Goal: Information Seeking & Learning: Learn about a topic

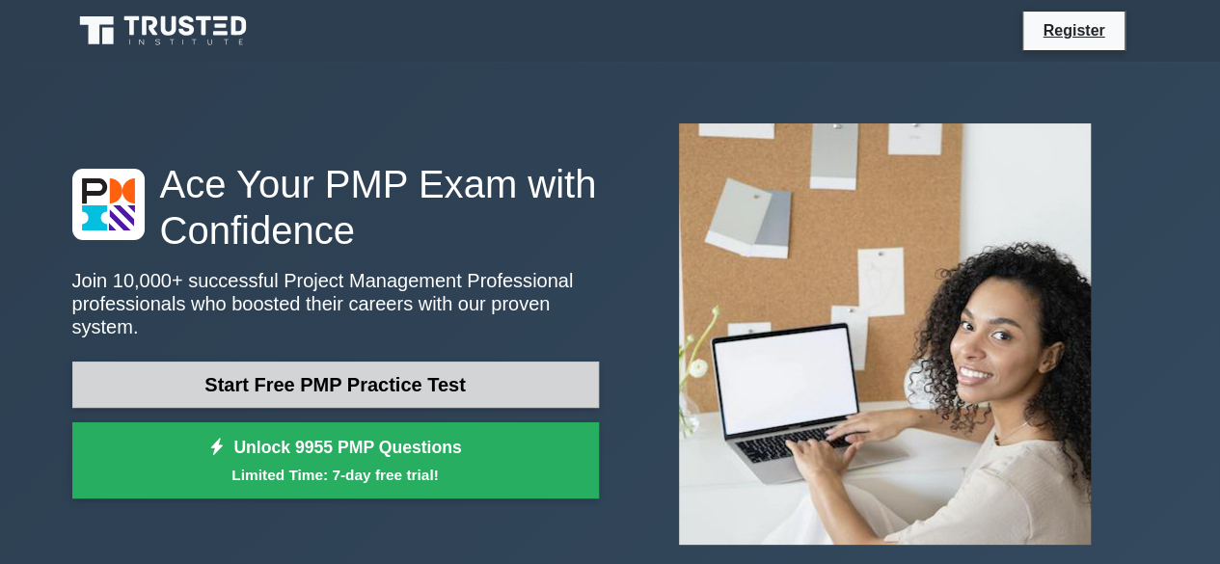
click at [353, 373] on link "Start Free PMP Practice Test" at bounding box center [335, 385] width 527 height 46
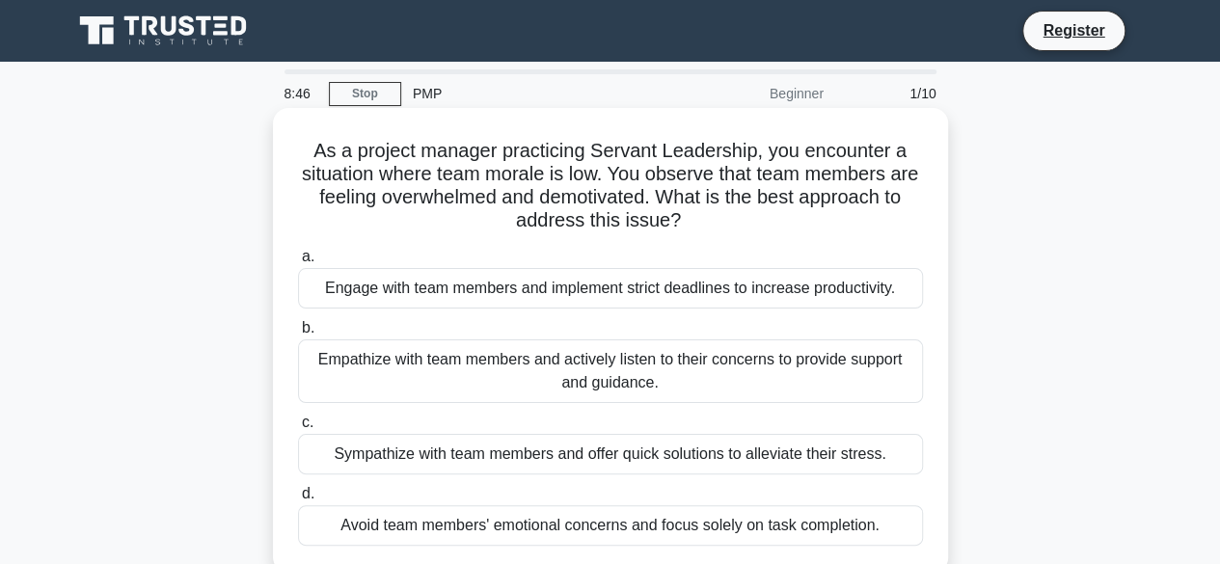
click at [307, 152] on h5 "As a project manager practicing Servant Leadership, you encounter a situation w…" at bounding box center [610, 186] width 629 height 95
drag, startPoint x: 309, startPoint y: 151, endPoint x: 709, endPoint y: 235, distance: 409.0
click at [709, 235] on div "As a project manager practicing Servant Leadership, you encounter a situation w…" at bounding box center [611, 340] width 660 height 449
copy h5 "As a project manager practicing Servant Leadership, you encounter a situation w…"
drag, startPoint x: 704, startPoint y: 389, endPoint x: 308, endPoint y: 359, distance: 397.5
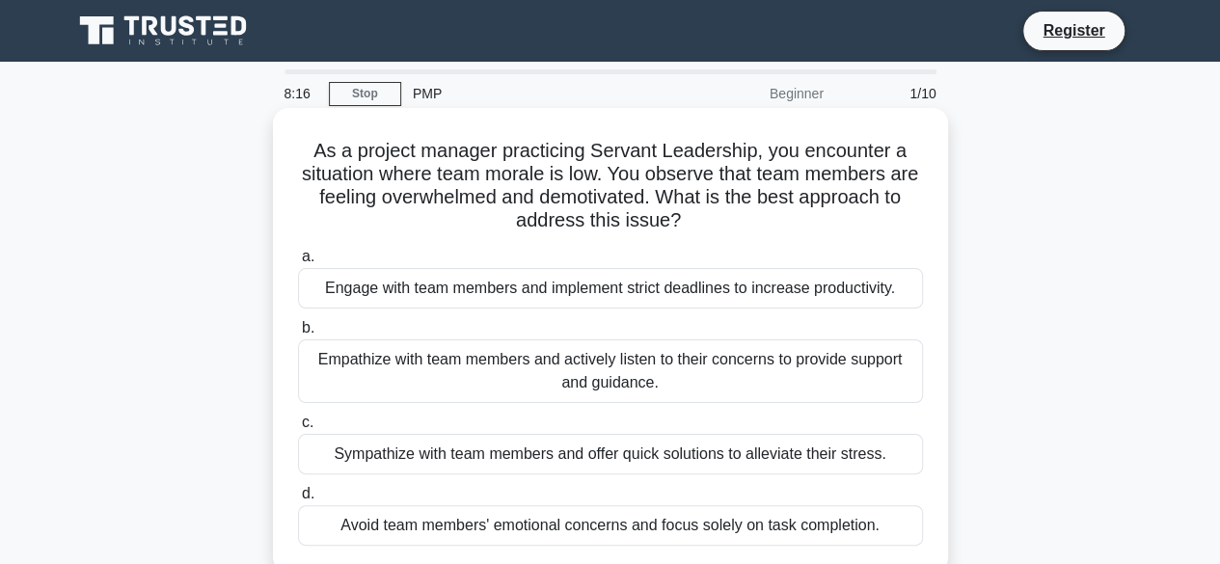
click at [308, 359] on div "Empathize with team members and actively listen to their concerns to provide su…" at bounding box center [610, 372] width 625 height 64
copy div "Empathize with team members and actively listen to their concerns to provide su…"
click at [309, 377] on div "Empathize with team members and actively listen to their concerns to provide su…" at bounding box center [610, 372] width 625 height 64
click at [298, 335] on input "b. Empathize with team members and actively listen to their concerns to provide…" at bounding box center [298, 328] width 0 height 13
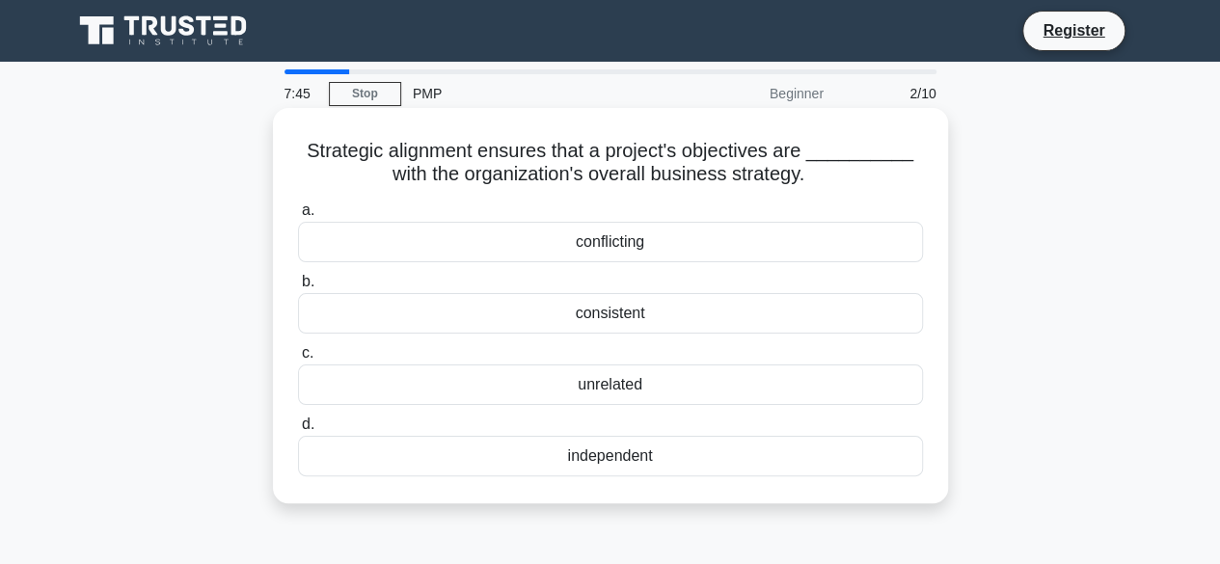
drag, startPoint x: 813, startPoint y: 179, endPoint x: 293, endPoint y: 158, distance: 520.3
click at [293, 158] on div "Strategic alignment ensures that a project's objectives are __________ with the…" at bounding box center [611, 306] width 660 height 380
copy h5 "Strategic alignment ensures that a project's objectives are __________ with the…"
click at [409, 312] on div "consistent" at bounding box center [610, 313] width 625 height 41
click at [298, 288] on input "b. consistent" at bounding box center [298, 282] width 0 height 13
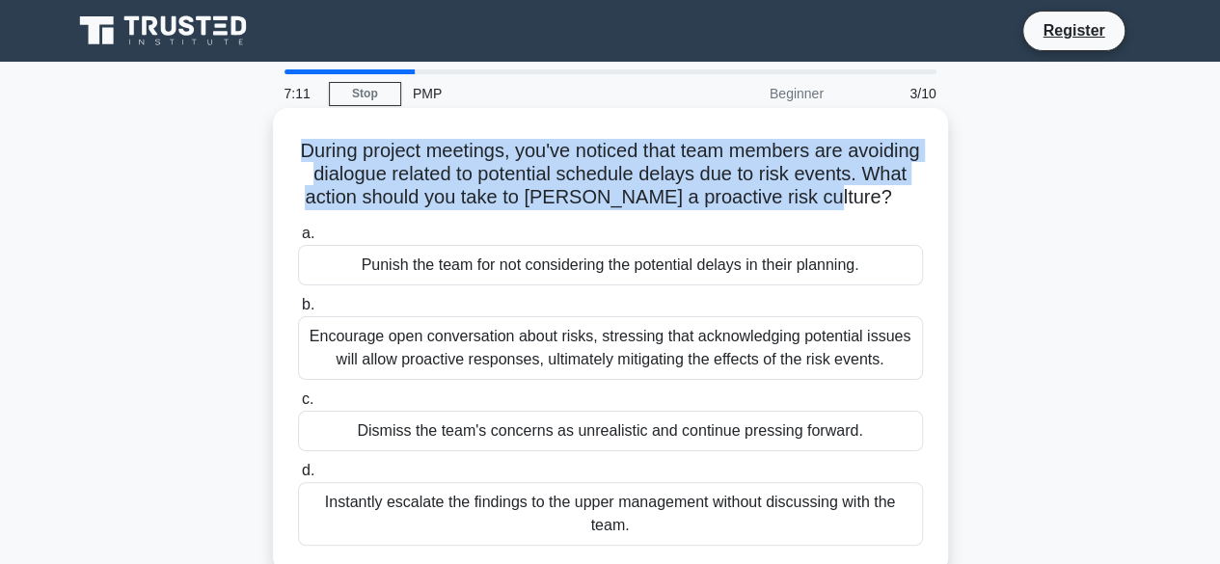
drag, startPoint x: 323, startPoint y: 155, endPoint x: 853, endPoint y: 218, distance: 533.2
click at [853, 210] on h5 "During project meetings, you've noticed that team members are avoiding dialogue…" at bounding box center [610, 174] width 629 height 71
copy h5 "During project meetings, you've noticed that team members are avoiding dialogue…"
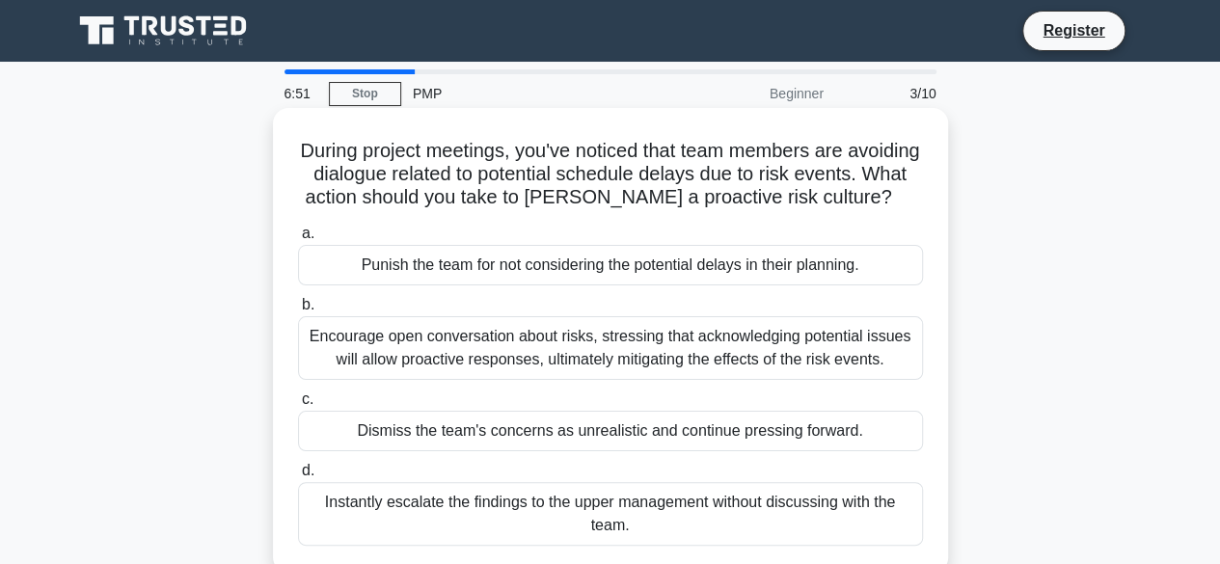
click at [638, 369] on div "Encourage open conversation about risks, stressing that acknowledging potential…" at bounding box center [610, 348] width 625 height 64
click at [298, 312] on input "b. Encourage open conversation about risks, stressing that acknowledging potent…" at bounding box center [298, 305] width 0 height 13
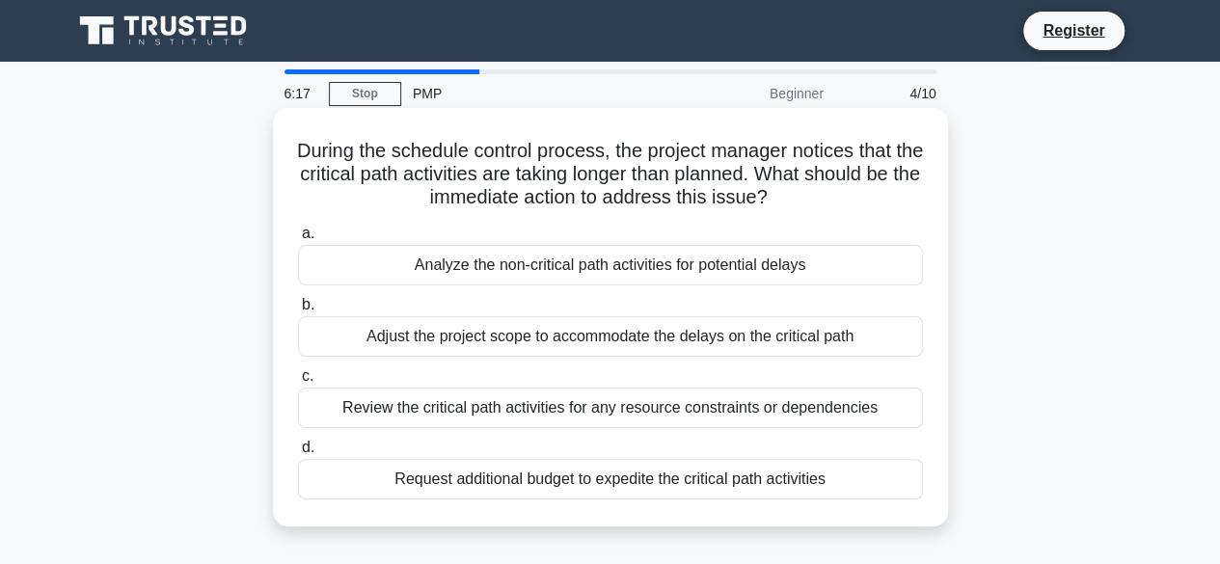
click at [524, 408] on div "Review the critical path activities for any resource constraints or dependencies" at bounding box center [610, 408] width 625 height 41
click at [298, 383] on input "c. Review the critical path activities for any resource constraints or dependen…" at bounding box center [298, 376] width 0 height 13
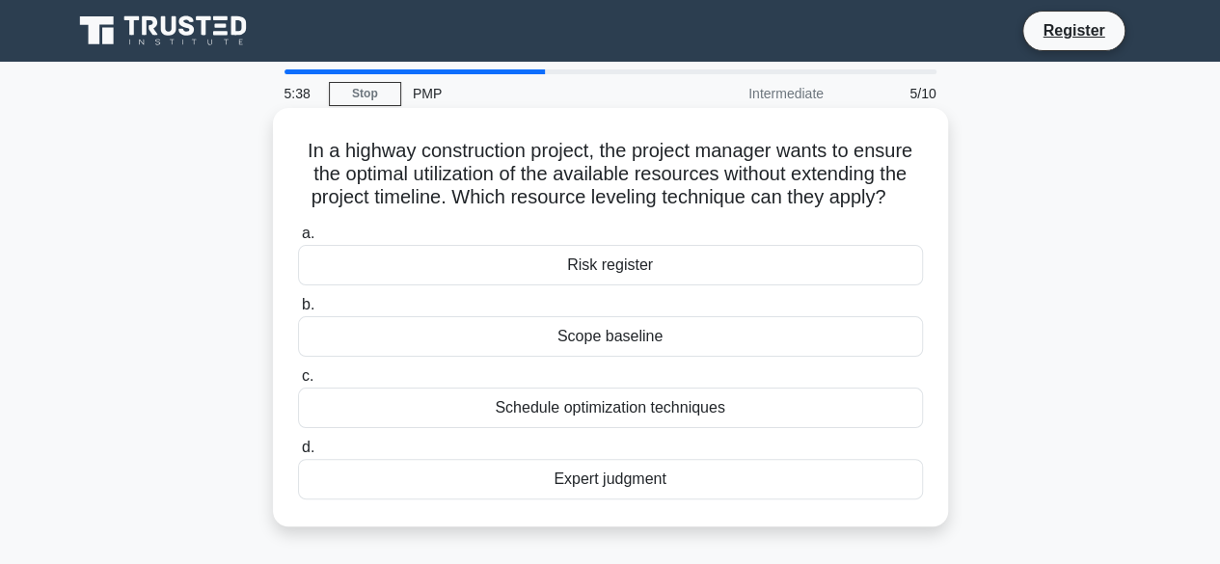
click at [566, 412] on div "Schedule optimization techniques" at bounding box center [610, 408] width 625 height 41
click at [298, 383] on input "c. Schedule optimization techniques" at bounding box center [298, 376] width 0 height 13
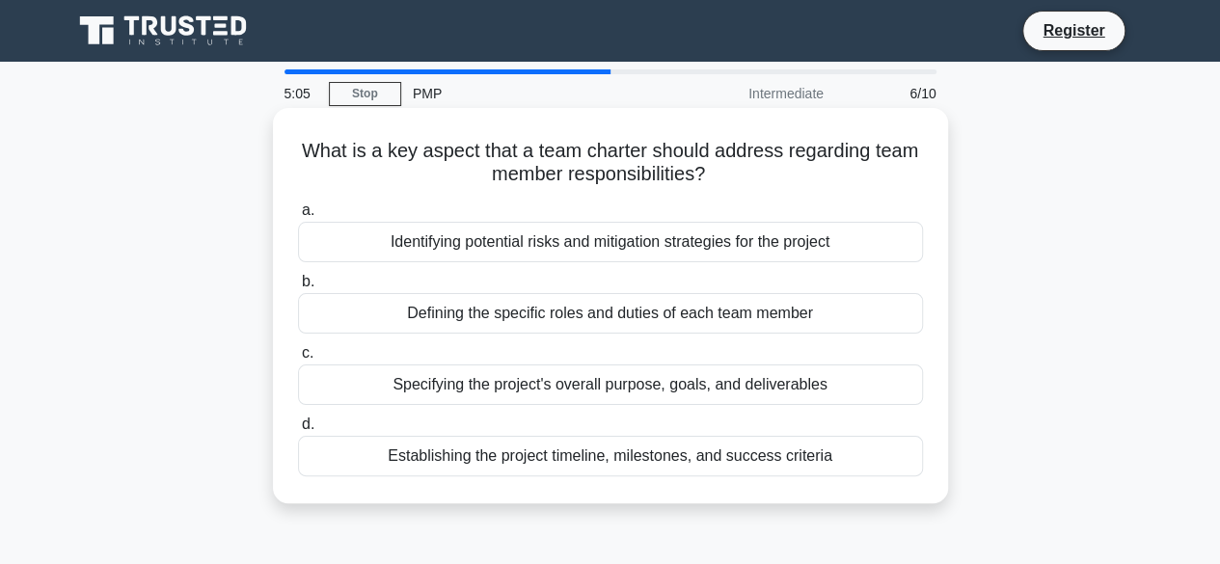
drag, startPoint x: 729, startPoint y: 175, endPoint x: 293, endPoint y: 136, distance: 437.7
click at [293, 136] on div "What is a key aspect that a team charter should address regarding team member r…" at bounding box center [611, 306] width 660 height 380
copy h5 "What is a key aspect that a team charter should address regarding team member r…"
click at [468, 247] on div "Identifying potential risks and mitigation strategies for the project" at bounding box center [610, 242] width 625 height 41
click at [298, 217] on input "a. Identifying potential risks and mitigation strategies for the project" at bounding box center [298, 210] width 0 height 13
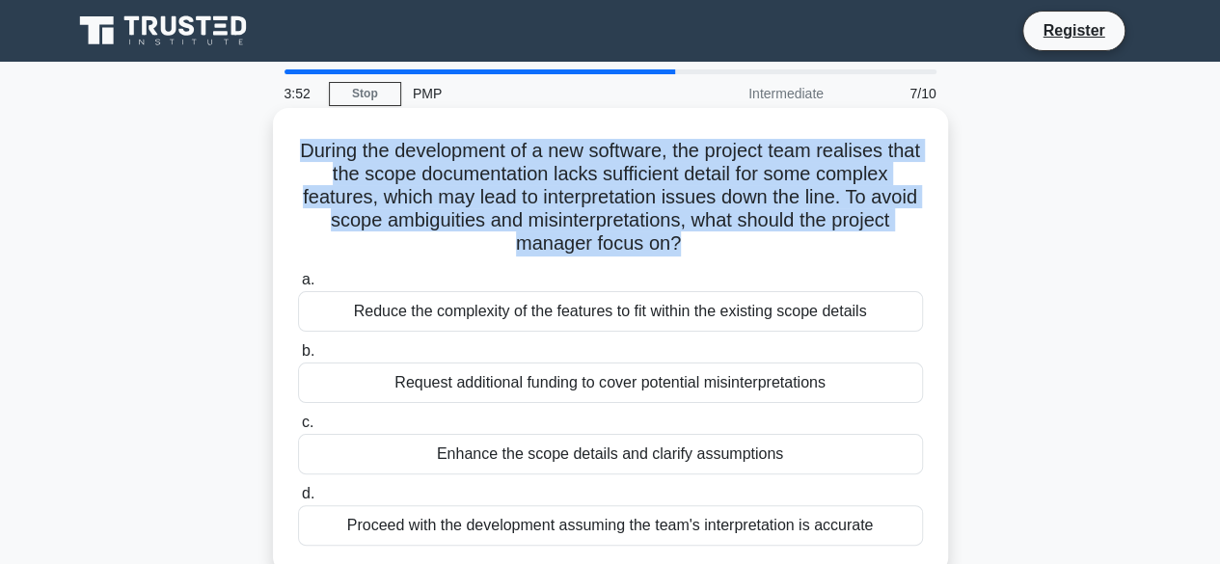
drag, startPoint x: 309, startPoint y: 151, endPoint x: 714, endPoint y: 250, distance: 416.9
click at [714, 250] on h5 "During the development of a new software, the project team realises that the sc…" at bounding box center [610, 198] width 629 height 118
copy h5 "During the development of a new software, the project team realises that the sc…"
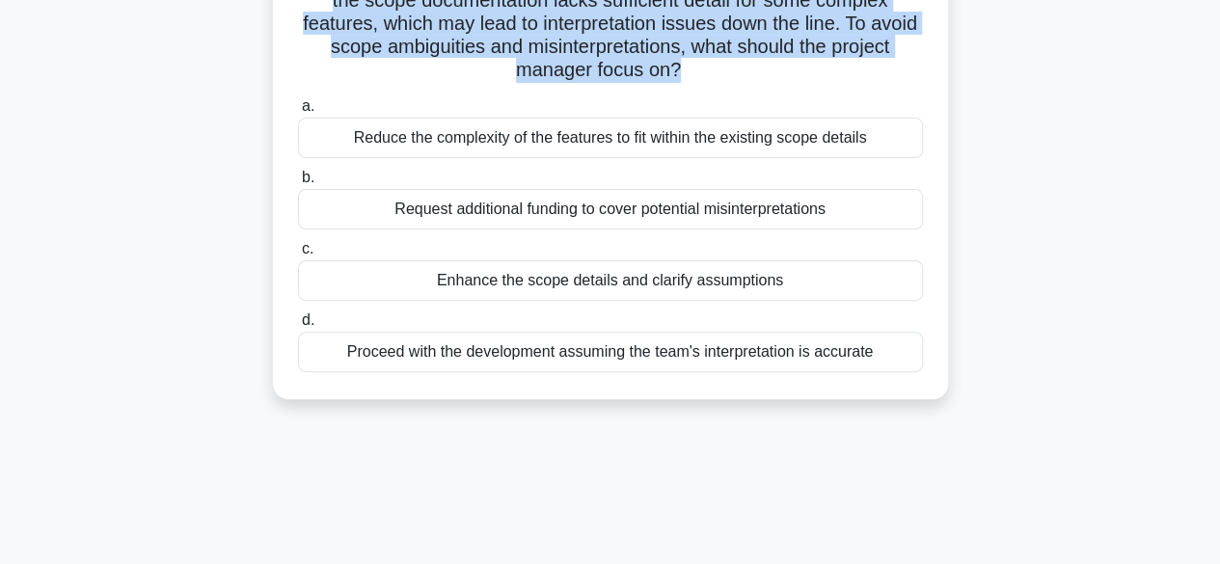
scroll to position [193, 0]
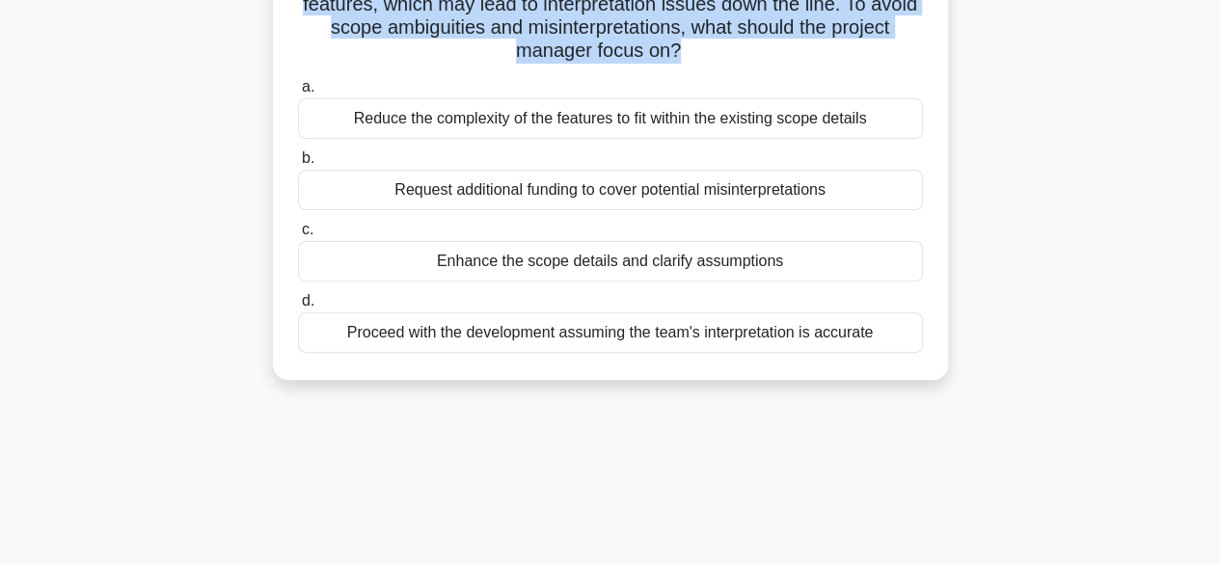
drag, startPoint x: 784, startPoint y: 267, endPoint x: 443, endPoint y: 269, distance: 341.4
click at [443, 269] on div "Enhance the scope details and clarify assumptions" at bounding box center [610, 261] width 625 height 41
copy div "Enhance the scope details and clarify assumptions"
click at [372, 272] on div "Enhance the scope details and clarify assumptions" at bounding box center [610, 261] width 625 height 41
click at [298, 236] on input "c. Enhance the scope details and clarify assumptions" at bounding box center [298, 230] width 0 height 13
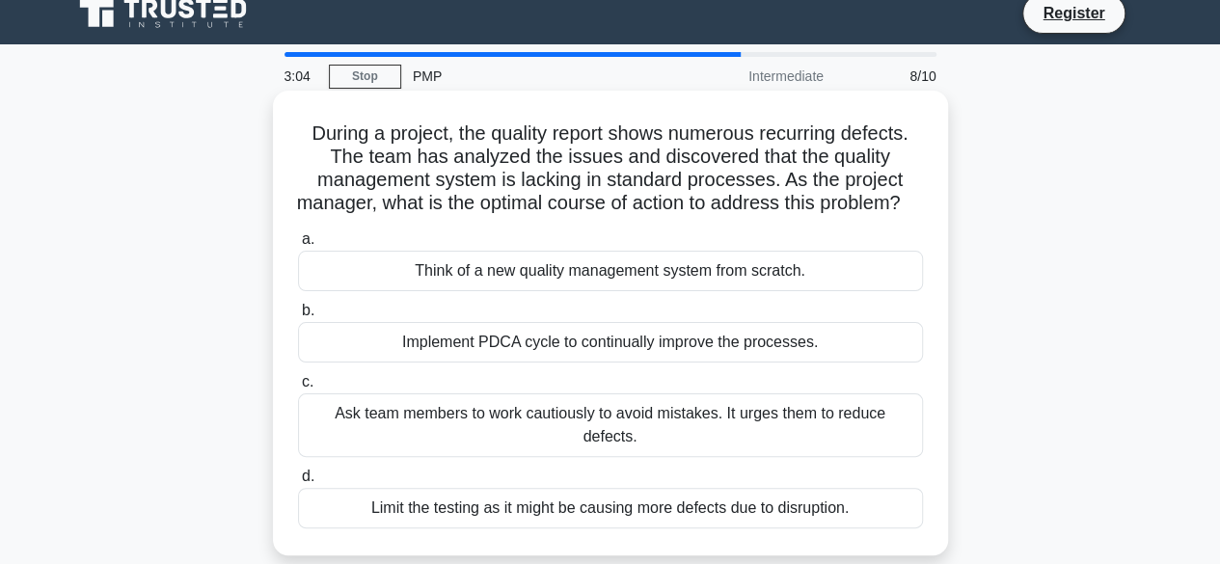
scroll to position [0, 0]
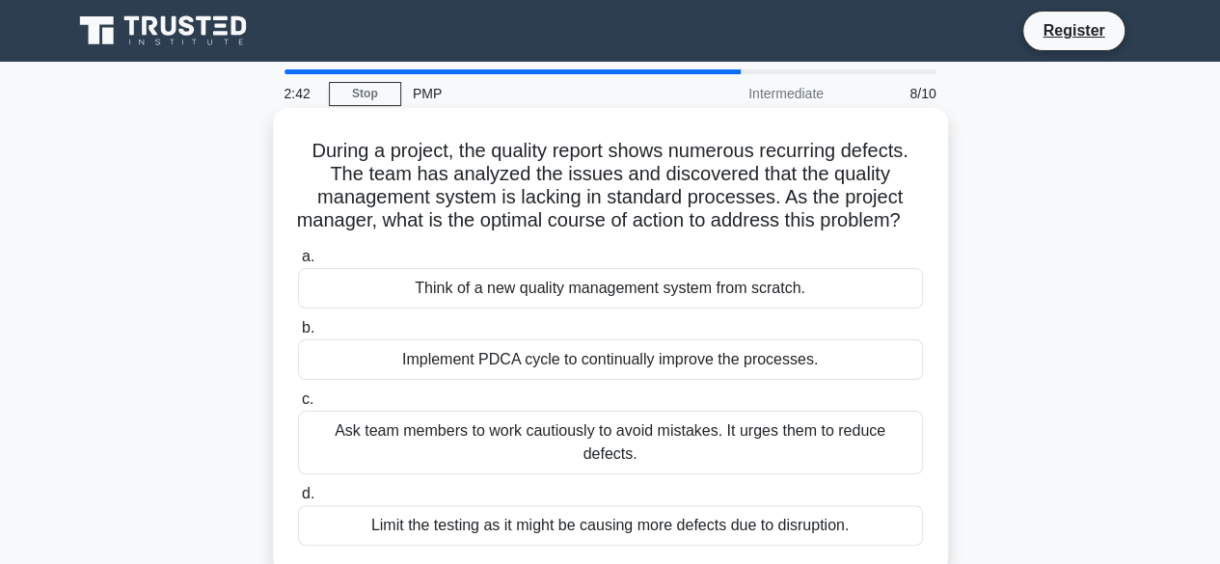
drag, startPoint x: 303, startPoint y: 154, endPoint x: 804, endPoint y: 252, distance: 510.9
click at [804, 233] on h5 "During a project, the quality report shows numerous recurring defects. The team…" at bounding box center [610, 186] width 629 height 95
copy h5 "During a project, the quality report shows numerous recurring defects. The team…"
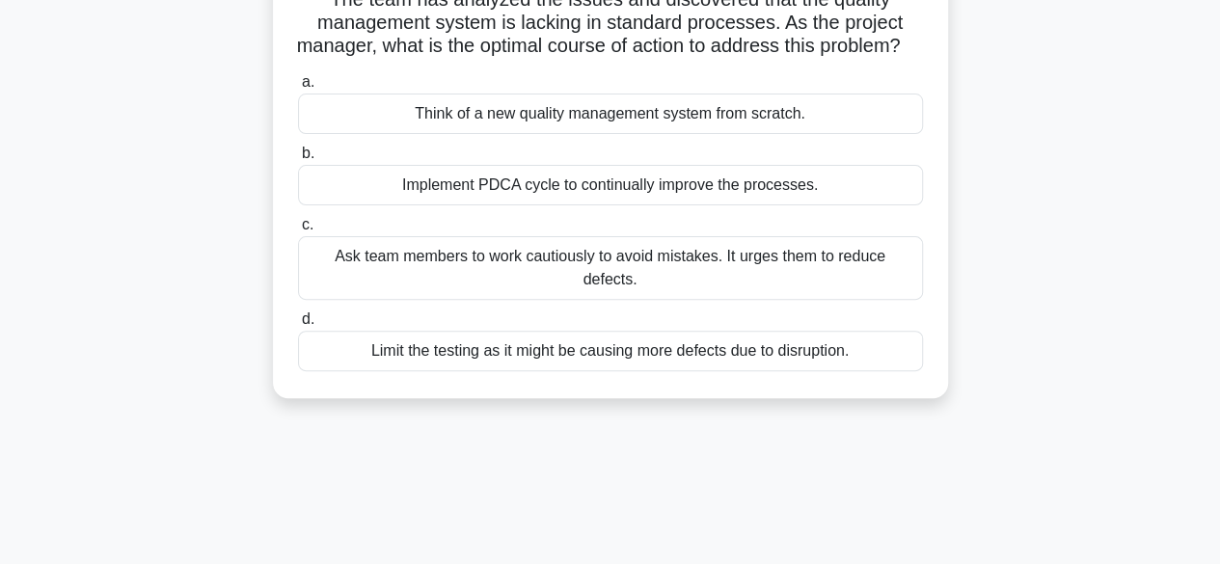
scroll to position [193, 0]
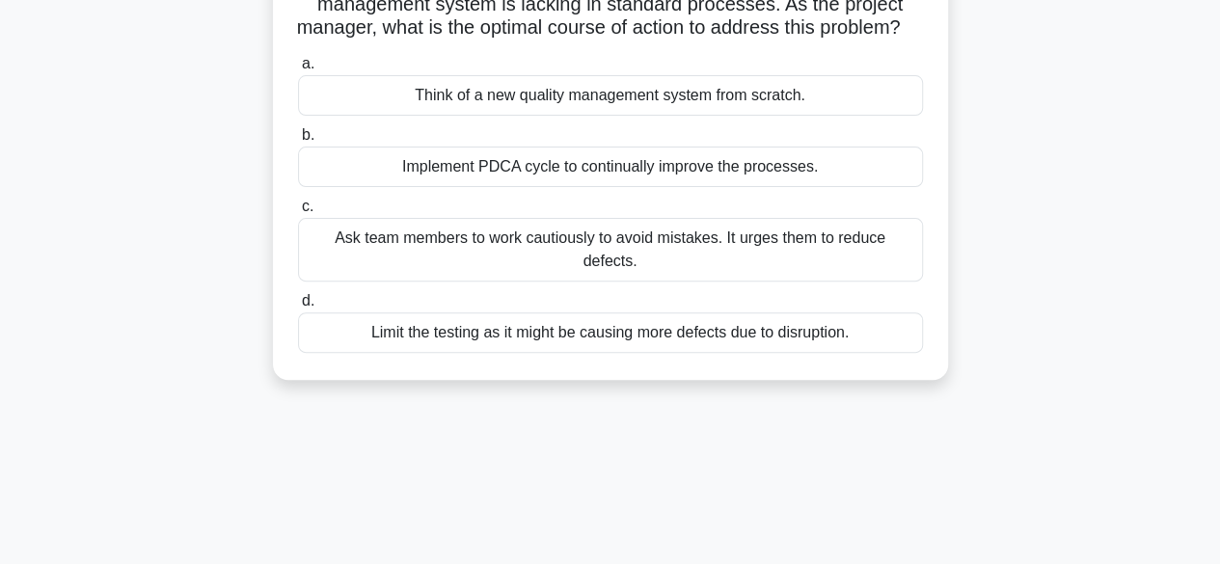
click at [600, 187] on div "Implement PDCA cycle to continually improve the processes." at bounding box center [610, 167] width 625 height 41
click at [298, 142] on input "b. Implement PDCA cycle to continually improve the processes." at bounding box center [298, 135] width 0 height 13
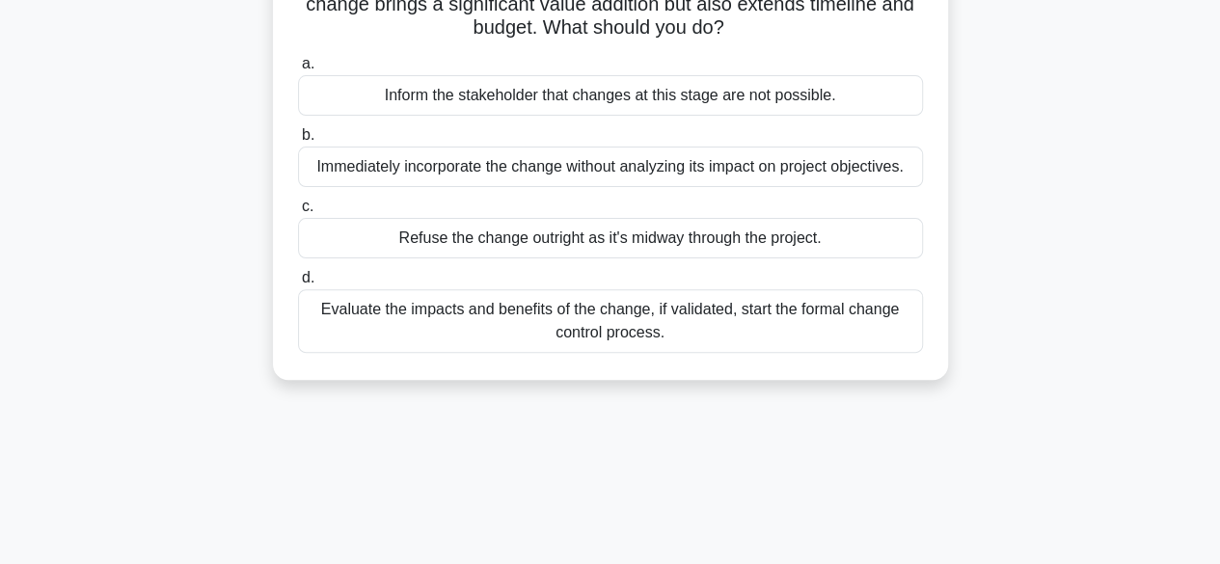
click at [515, 321] on div "Evaluate the impacts and benefits of the change, if validated, start the formal…" at bounding box center [610, 321] width 625 height 64
click at [298, 285] on input "d. Evaluate the impacts and benefits of the change, if validated, start the for…" at bounding box center [298, 278] width 0 height 13
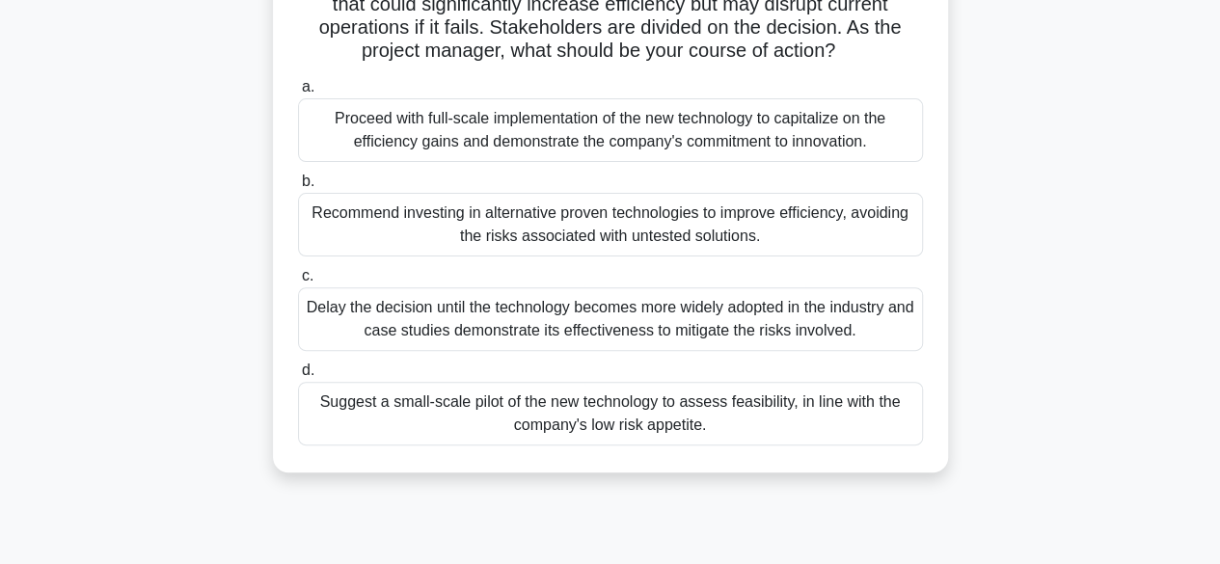
click at [367, 407] on div "Suggest a small-scale pilot of the new technology to assess feasibility, in lin…" at bounding box center [610, 414] width 625 height 64
click at [298, 377] on input "d. Suggest a small-scale pilot of the new technology to assess feasibility, in …" at bounding box center [298, 371] width 0 height 13
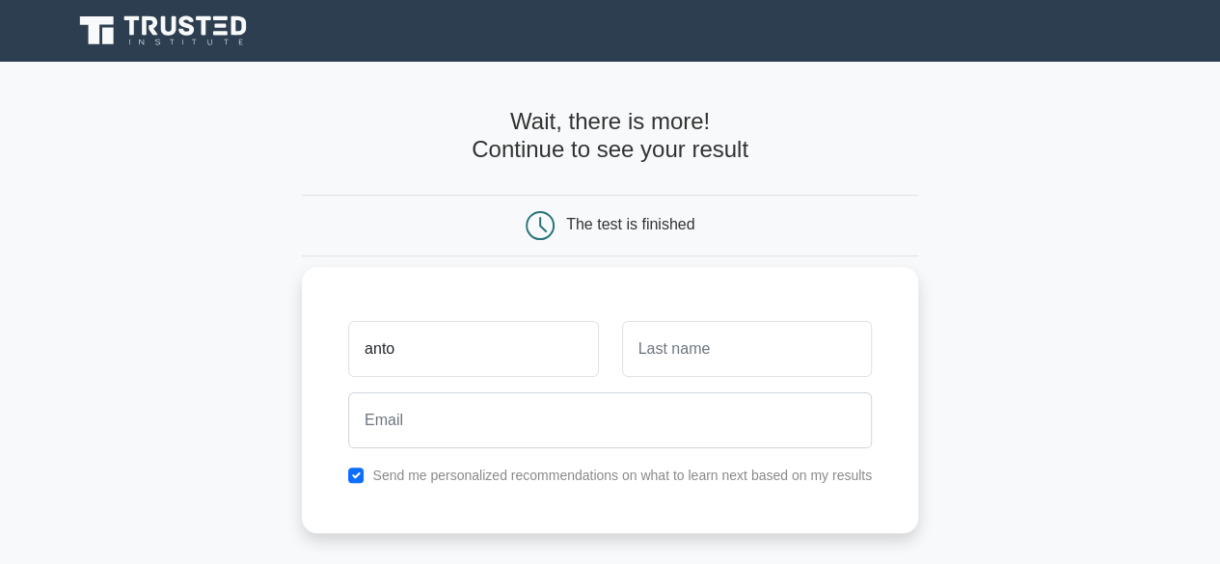
type input "anto"
click at [666, 353] on input "text" at bounding box center [747, 349] width 250 height 56
type input "susuo"
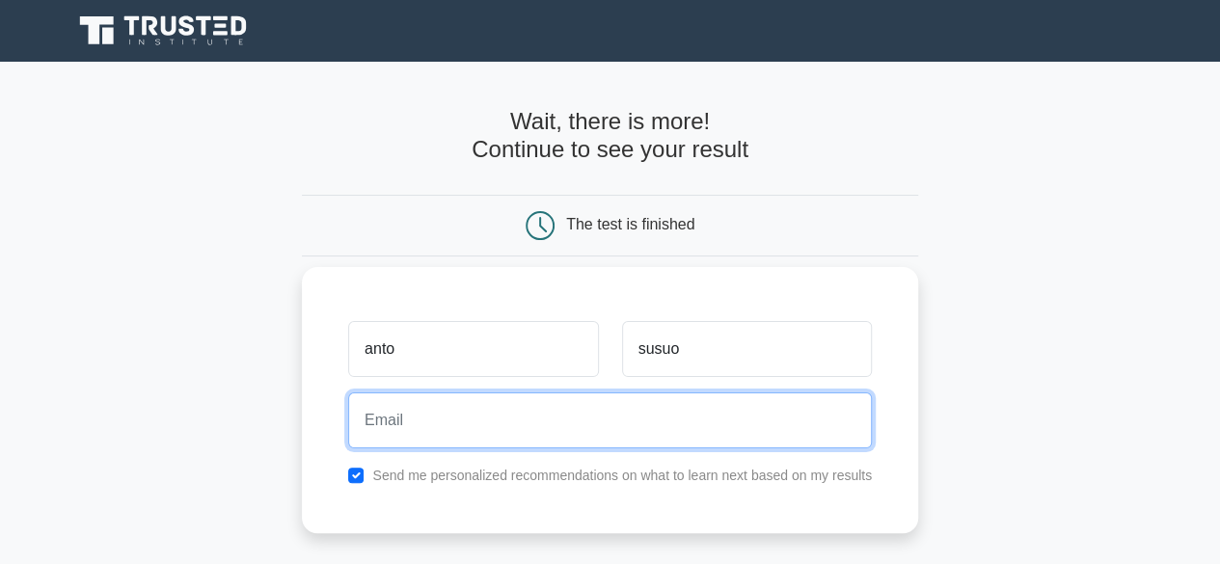
click at [683, 416] on input "email" at bounding box center [610, 421] width 524 height 56
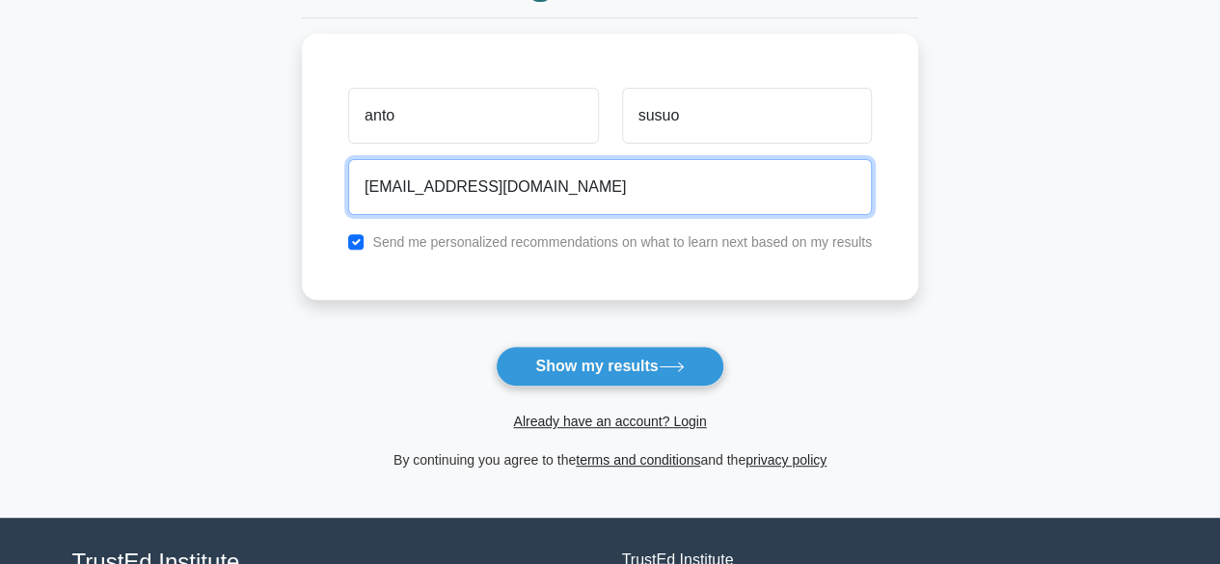
scroll to position [386, 0]
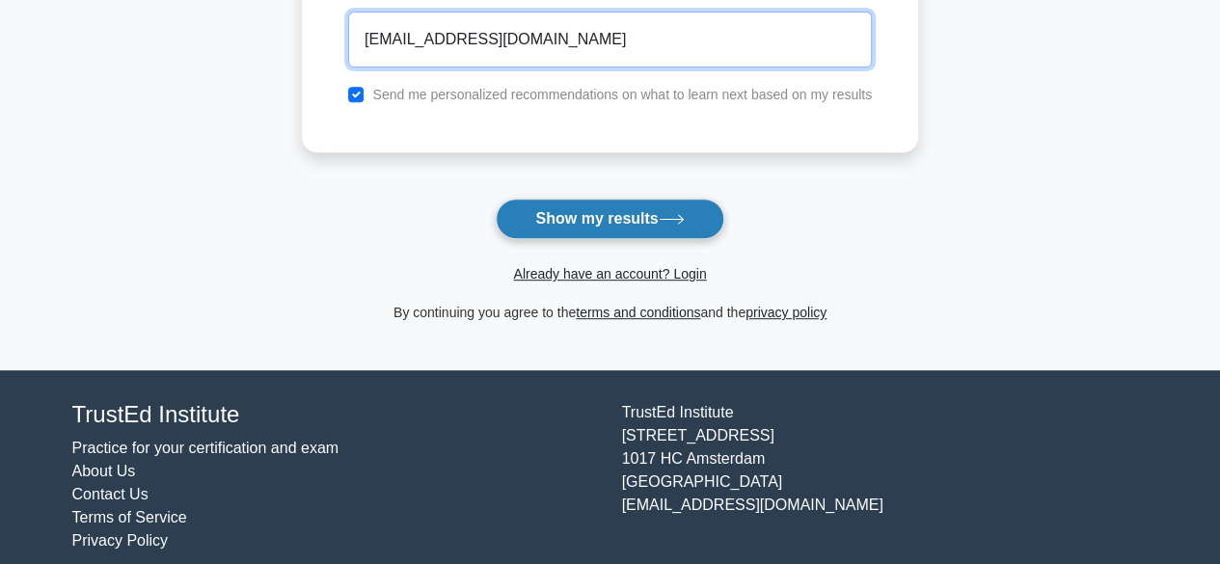
type input "dedidu14@gmail.com"
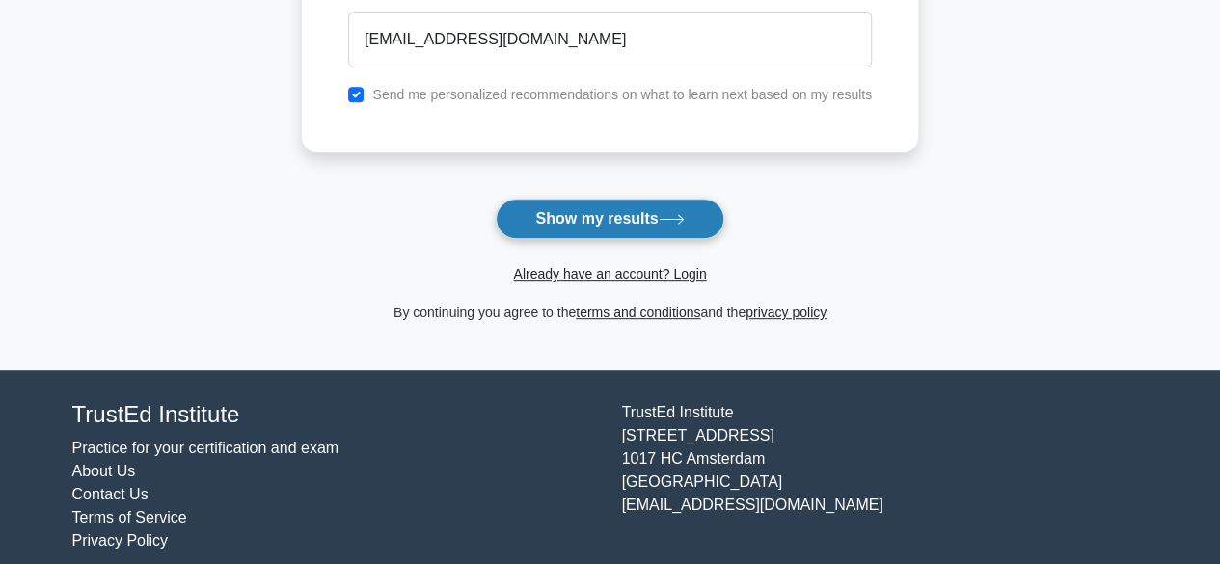
click at [592, 207] on button "Show my results" at bounding box center [610, 219] width 228 height 41
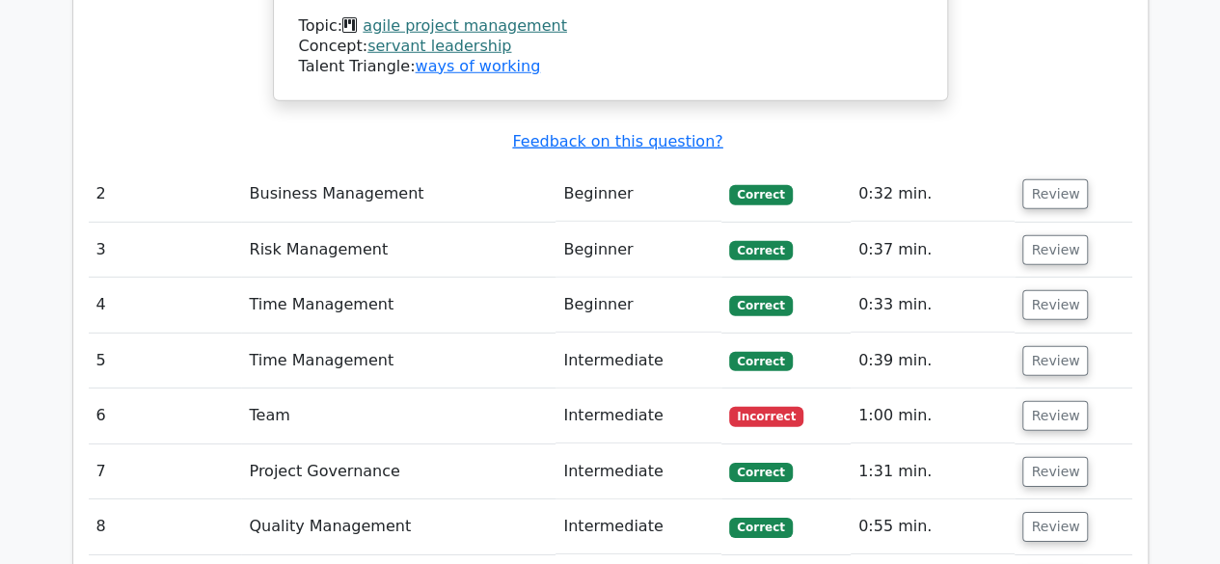
scroll to position [2701, 0]
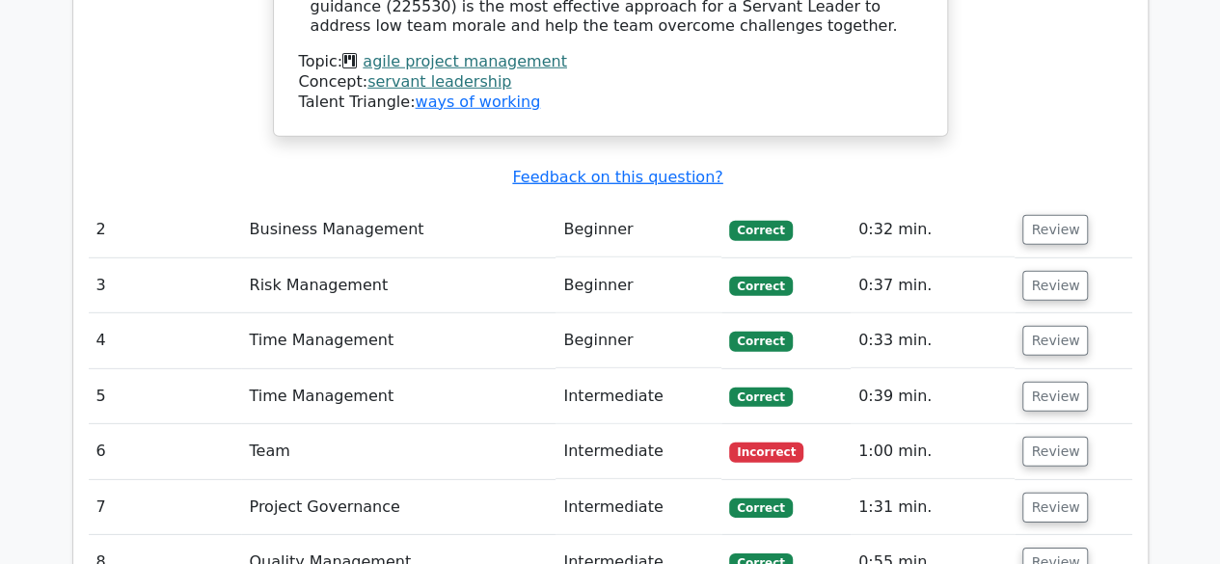
click at [270, 424] on td "Team" at bounding box center [398, 451] width 314 height 55
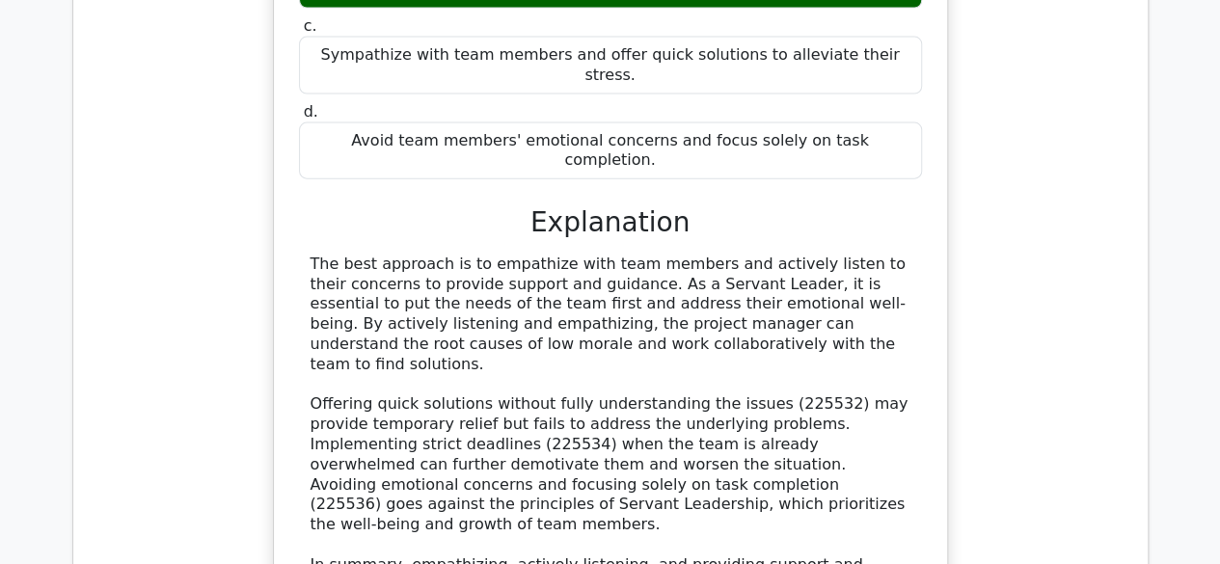
scroll to position [2315, 0]
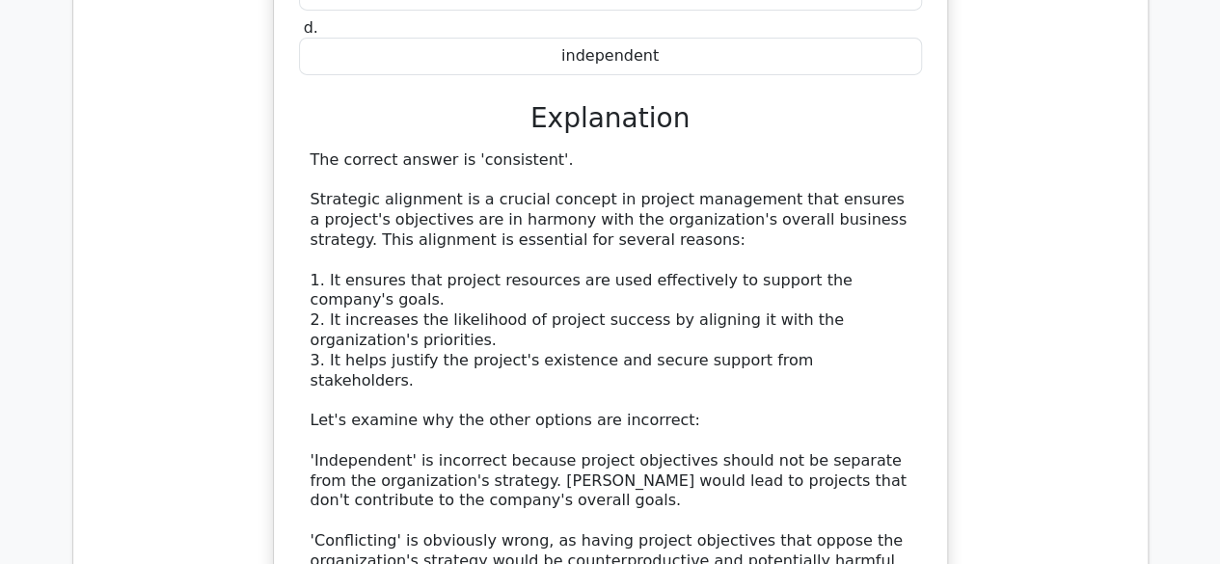
scroll to position [3472, 0]
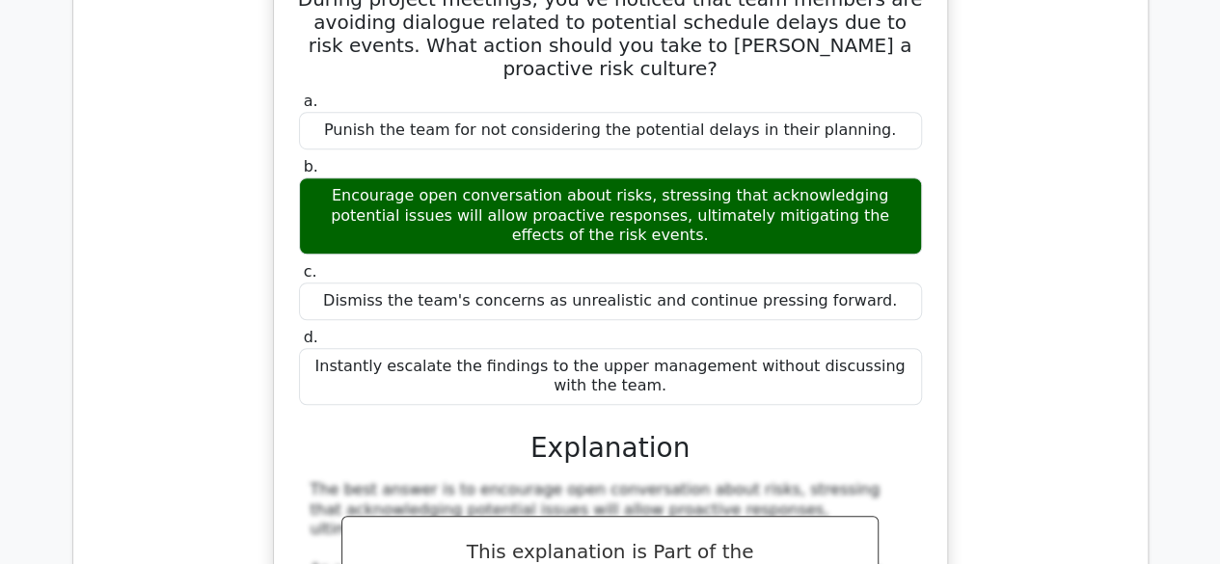
scroll to position [4630, 0]
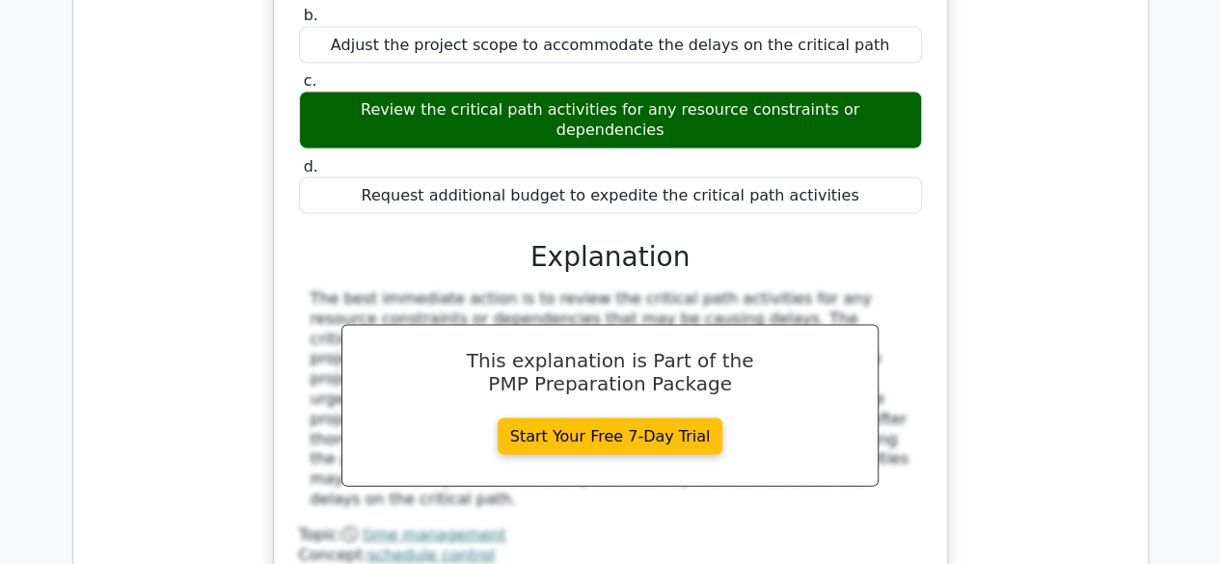
scroll to position [5594, 0]
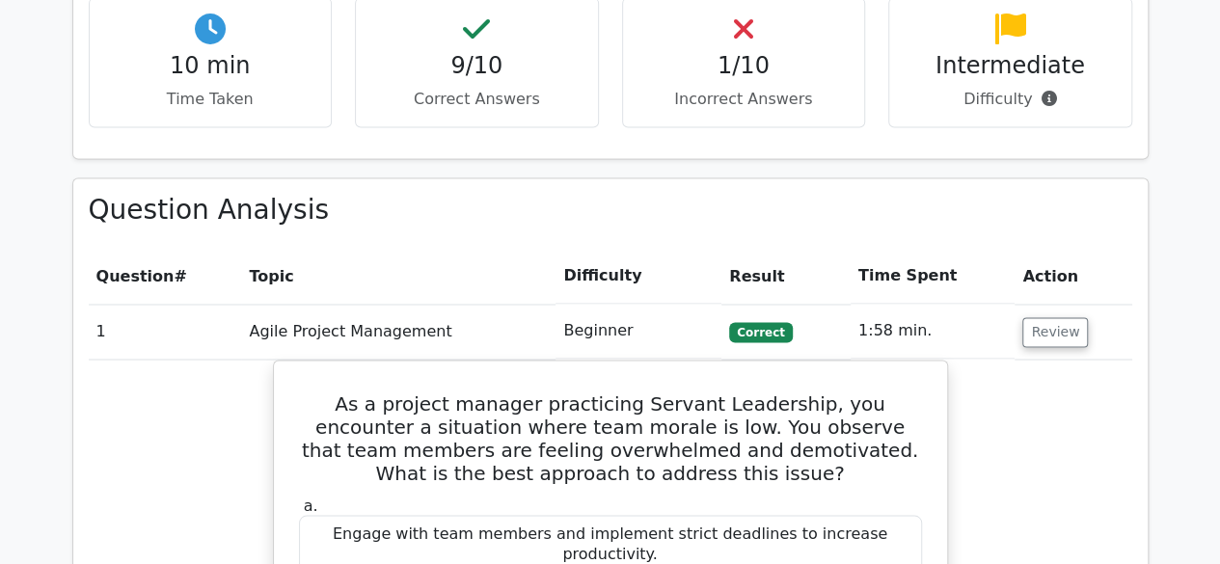
scroll to position [1543, 0]
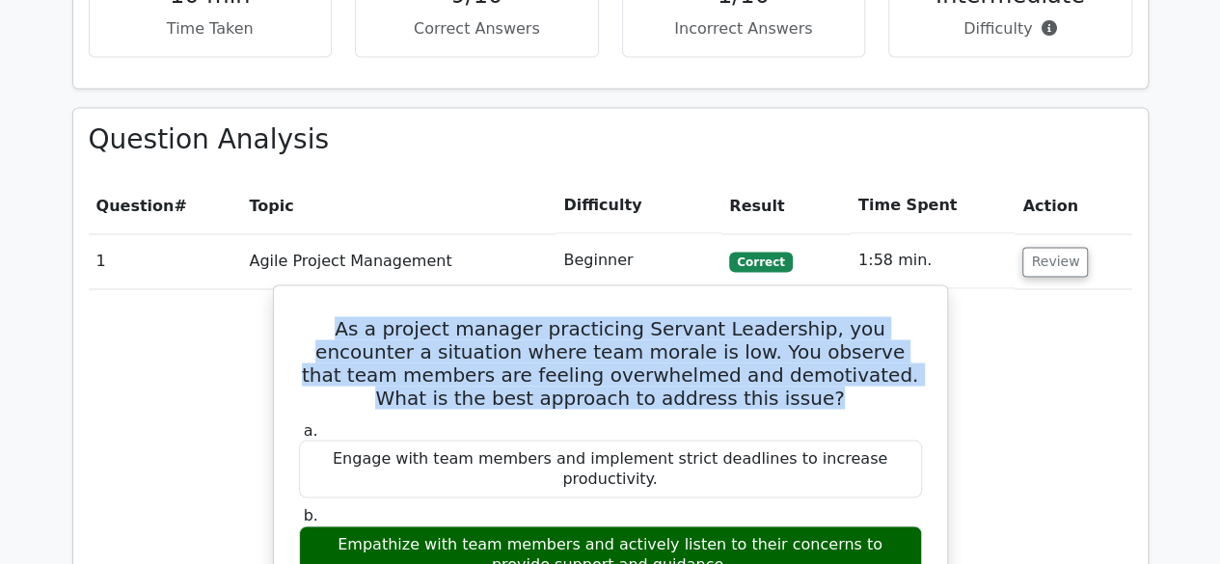
drag, startPoint x: 311, startPoint y: 233, endPoint x: 702, endPoint y: 311, distance: 399.1
click at [702, 316] on h5 "As a project manager practicing Servant Leadership, you encounter a situation w…" at bounding box center [610, 362] width 627 height 93
copy h5 "As a project manager practicing Servant Leadership, you encounter a situation w…"
drag, startPoint x: 311, startPoint y: 427, endPoint x: 664, endPoint y: 458, distance: 354.4
click at [664, 526] on div "Empathize with team members and actively listen to their concerns to provide su…" at bounding box center [610, 555] width 623 height 58
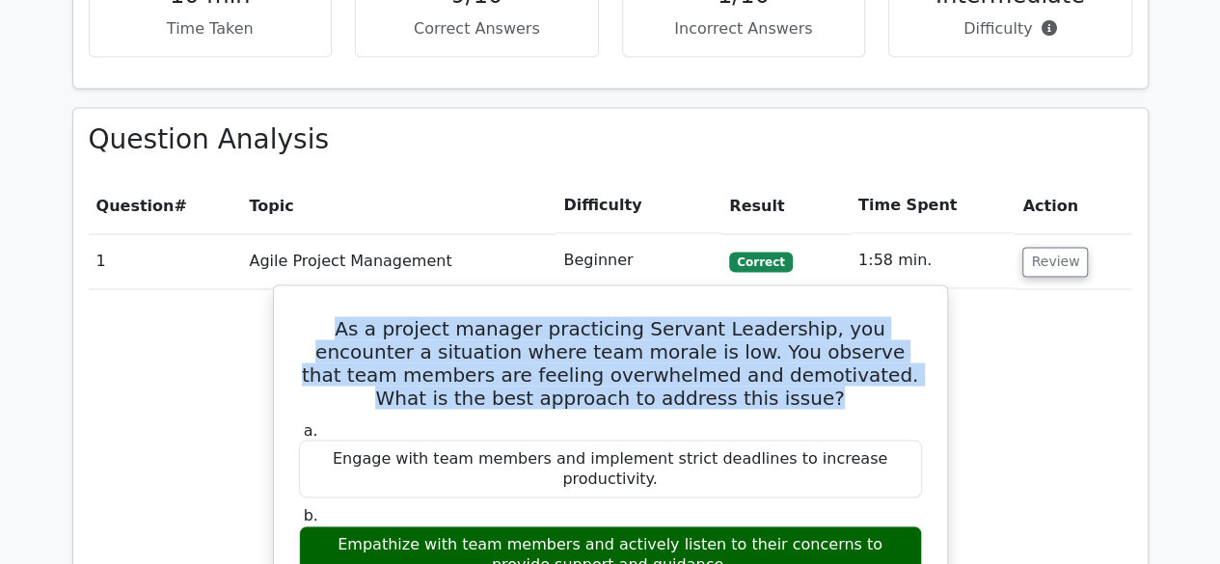
copy div "Empathize with team members and actively listen to their concerns to provide su…"
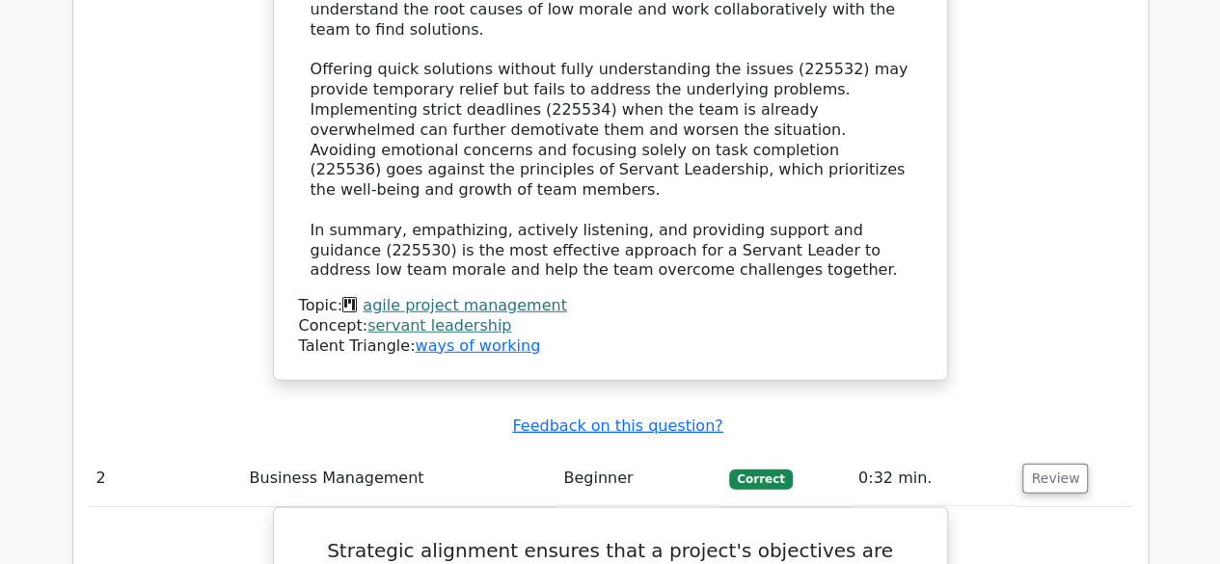
scroll to position [2508, 0]
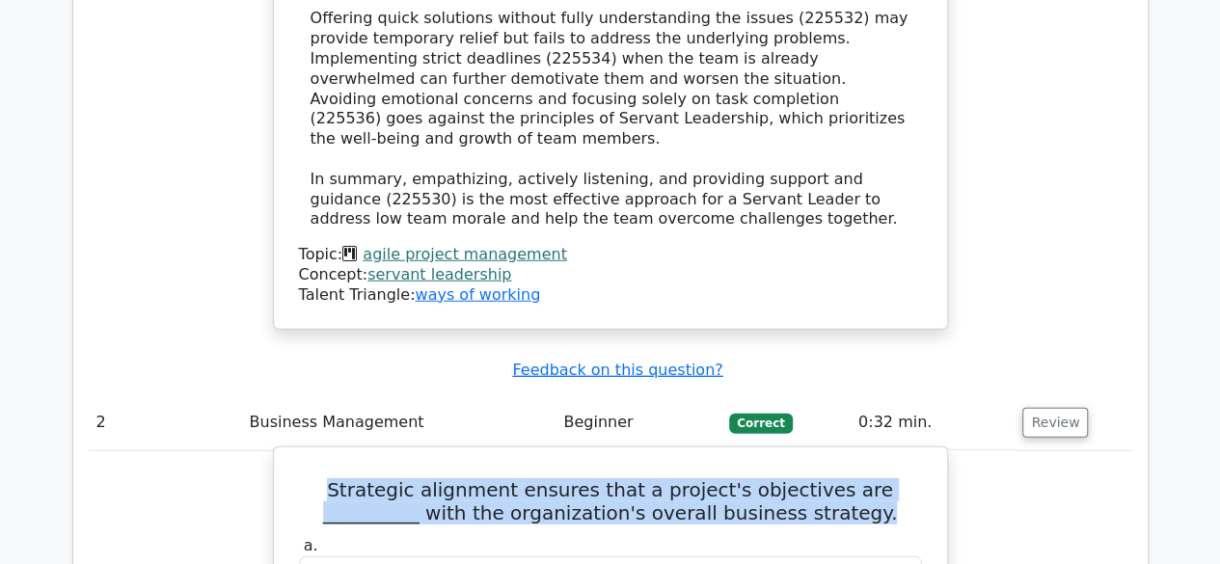
drag, startPoint x: 314, startPoint y: 284, endPoint x: 826, endPoint y: 315, distance: 512.2
click at [826, 478] on h5 "Strategic alignment ensures that a project's objectives are __________ with the…" at bounding box center [610, 501] width 627 height 46
copy h5 "Strategic alignment ensures that a project's objectives are __________ with the…"
drag, startPoint x: 573, startPoint y: 435, endPoint x: 656, endPoint y: 441, distance: 83.1
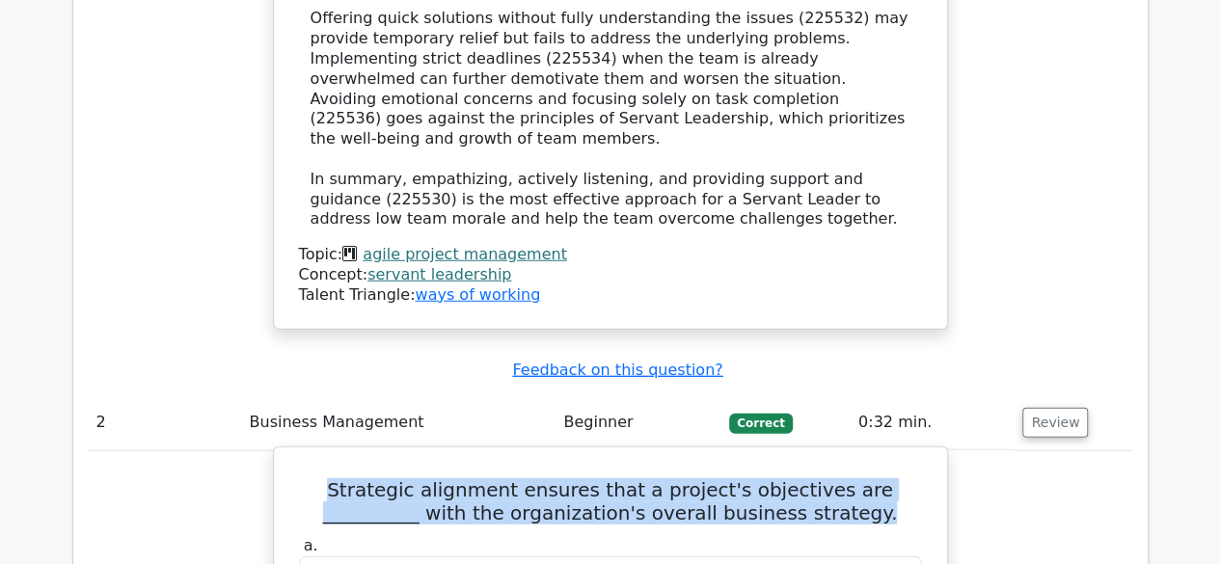
copy div "consistent"
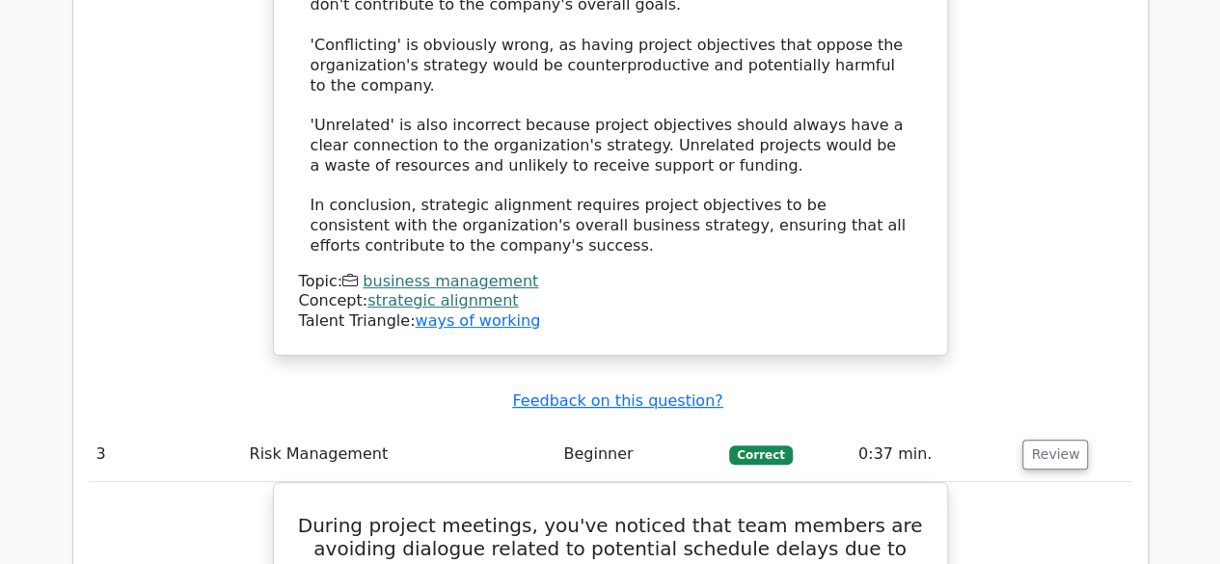
scroll to position [3858, 0]
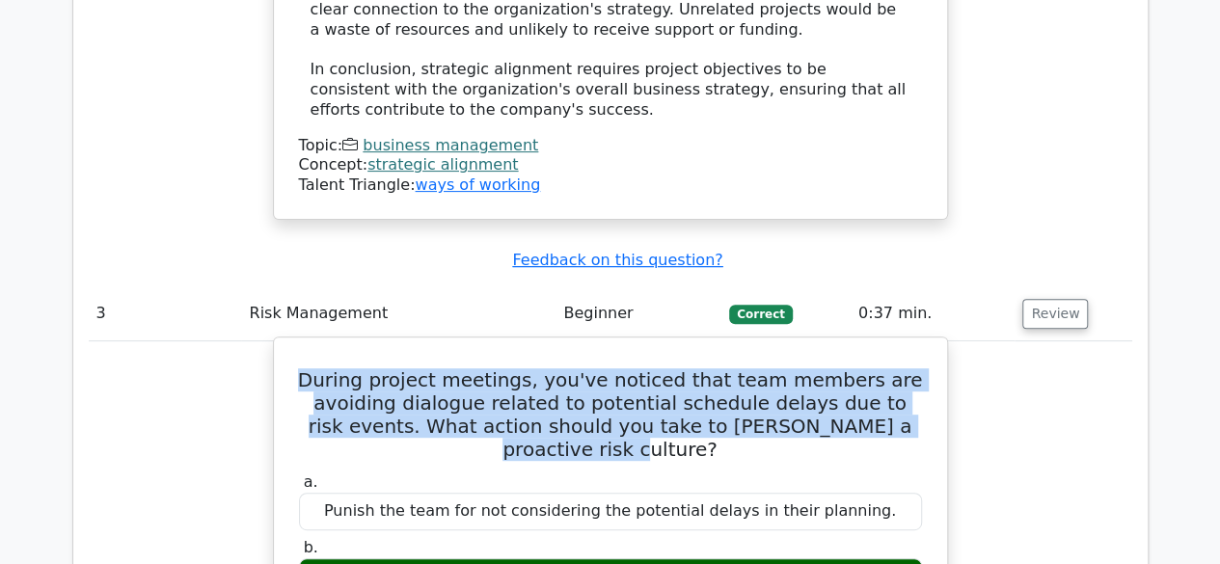
drag, startPoint x: 330, startPoint y: 136, endPoint x: 910, endPoint y: 182, distance: 582.5
click at [910, 368] on h5 "During project meetings, you've noticed that team members are avoiding dialogue…" at bounding box center [610, 414] width 627 height 93
copy h5 "During project meetings, you've noticed that team members are avoiding dialogue…"
drag, startPoint x: 326, startPoint y: 305, endPoint x: 635, endPoint y: 344, distance: 311.2
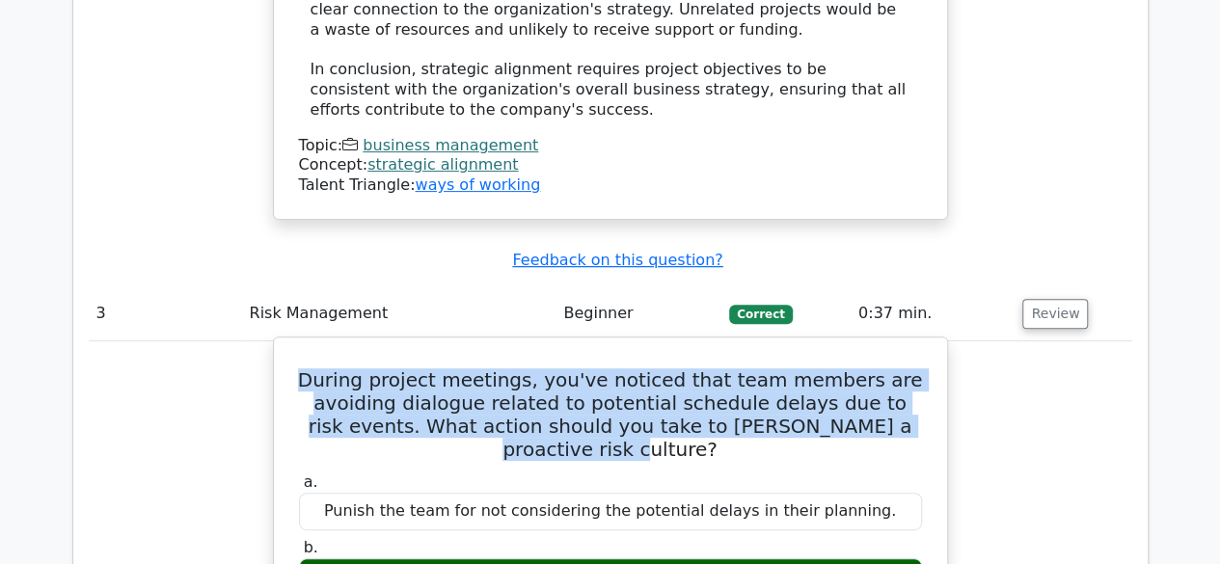
copy div "Encourage open conversation about risks, stressing that acknowledging potential…"
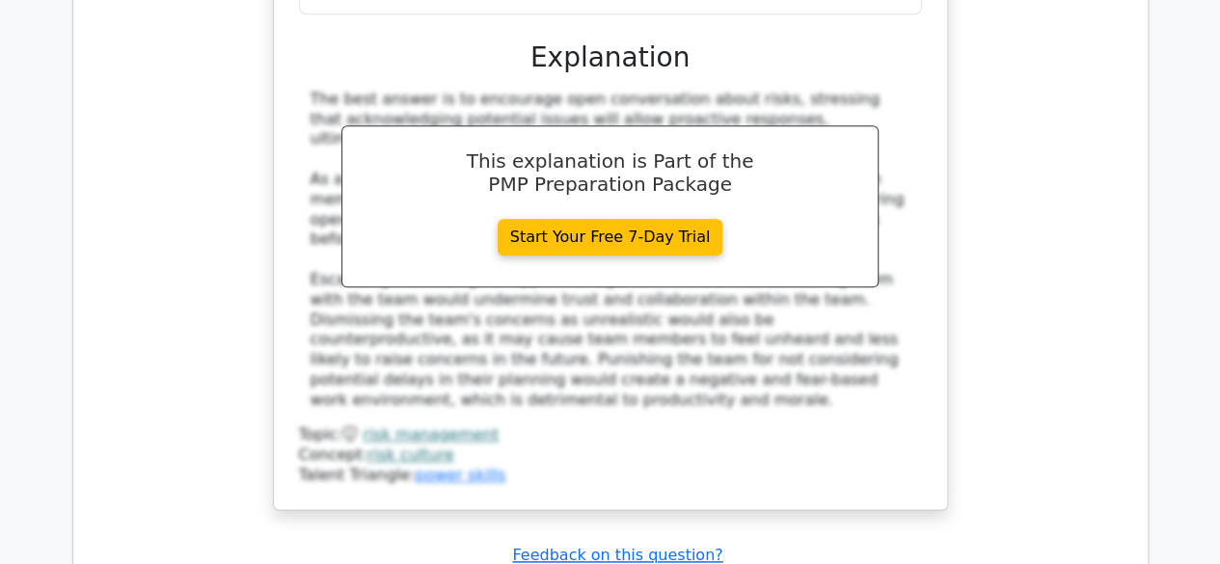
scroll to position [4823, 0]
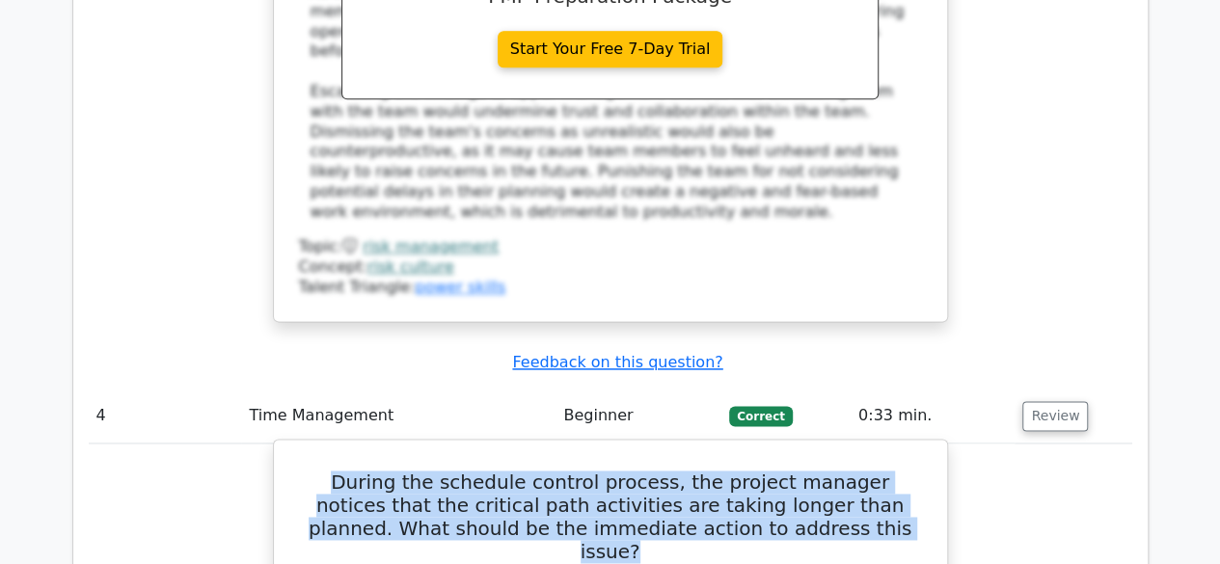
drag, startPoint x: 305, startPoint y: 187, endPoint x: 811, endPoint y: 242, distance: 509.3
click at [811, 471] on h5 "During the schedule control process, the project manager notices that the criti…" at bounding box center [610, 517] width 627 height 93
copy h5 "During the schedule control process, the project manager notices that the criti…"
drag, startPoint x: 336, startPoint y: 425, endPoint x: 893, endPoint y: 435, distance: 557.6
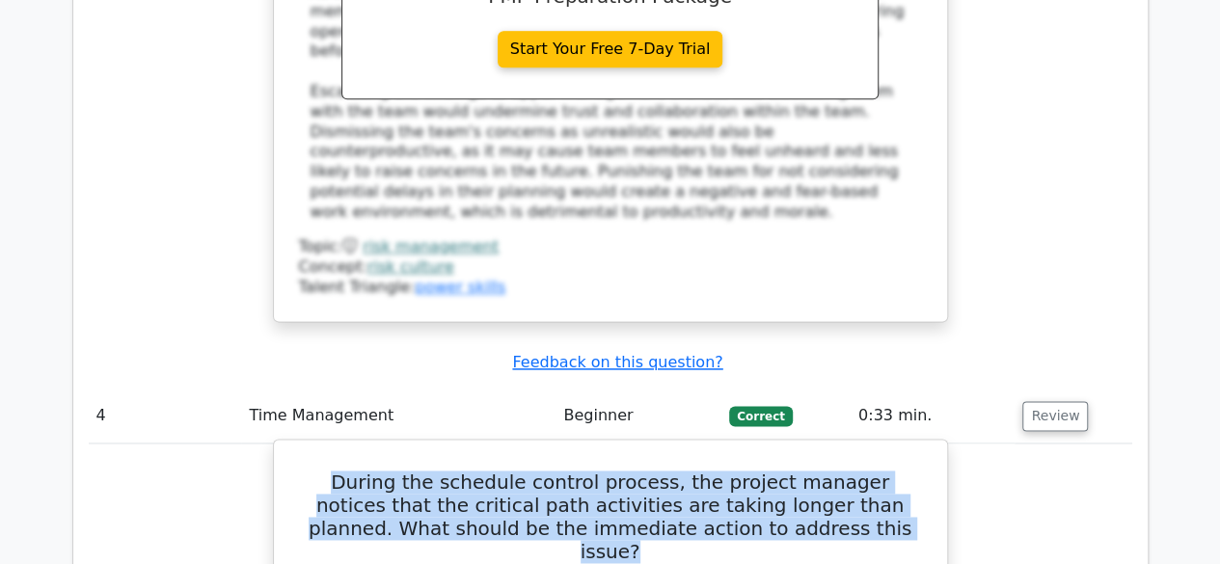
copy div "Review the critical path activities for any resource constraints or dependencies"
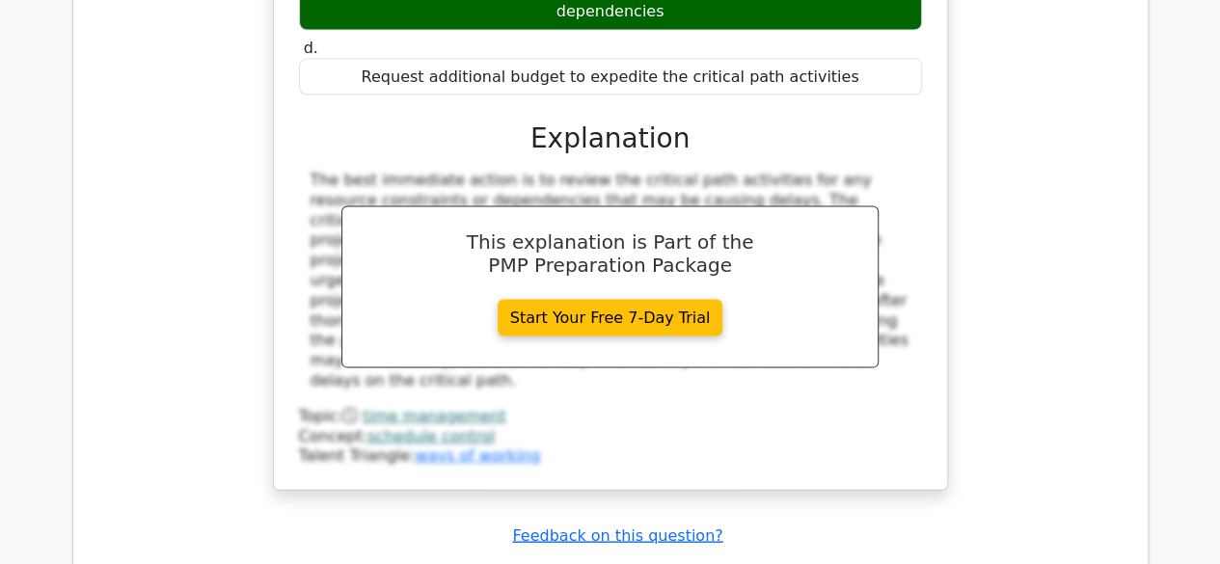
scroll to position [5594, 0]
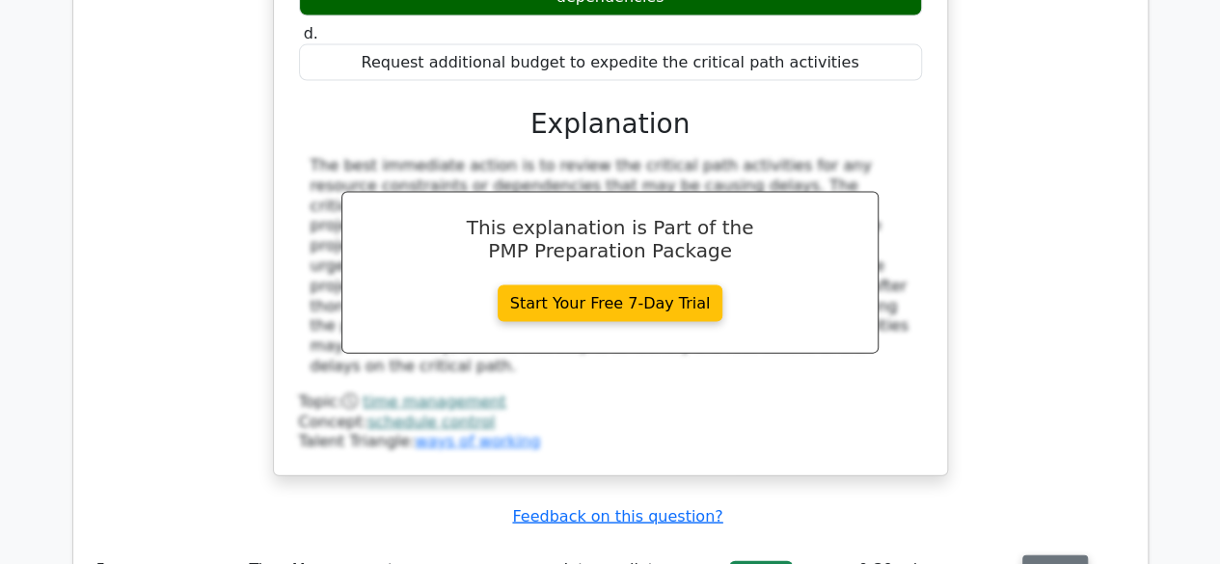
click at [1041, 556] on button "Review" at bounding box center [1055, 571] width 66 height 30
drag, startPoint x: 297, startPoint y: 281, endPoint x: 910, endPoint y: 325, distance: 615.0
copy h5 "In a highway construction project, the project manager wants to ensure the opti…"
drag, startPoint x: 490, startPoint y: 510, endPoint x: 728, endPoint y: 522, distance: 238.5
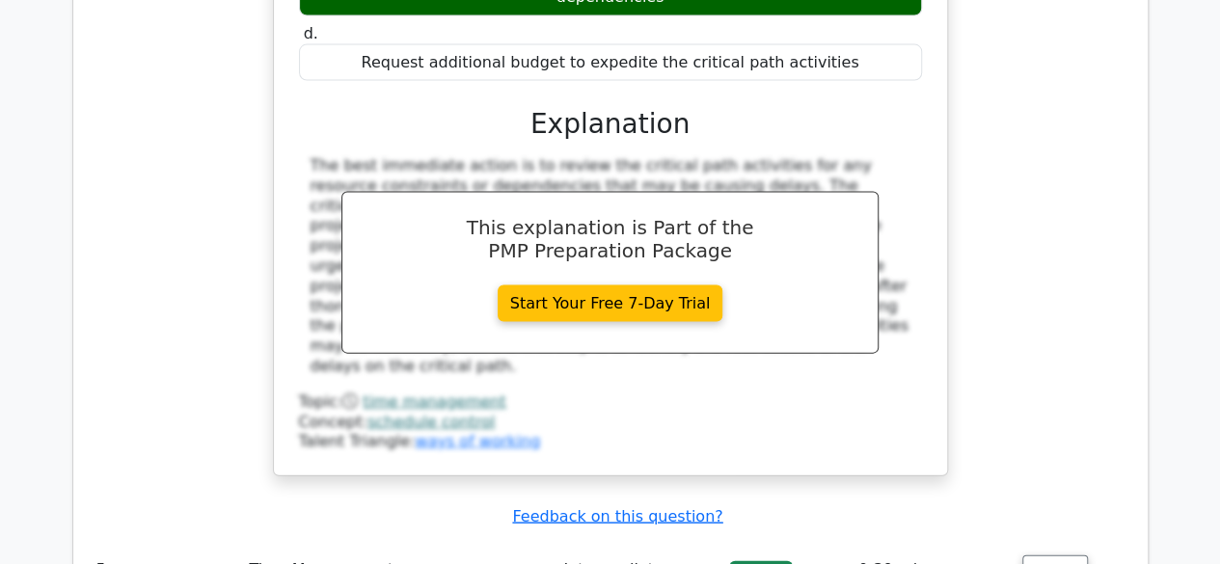
copy div "Schedule optimization techniques"
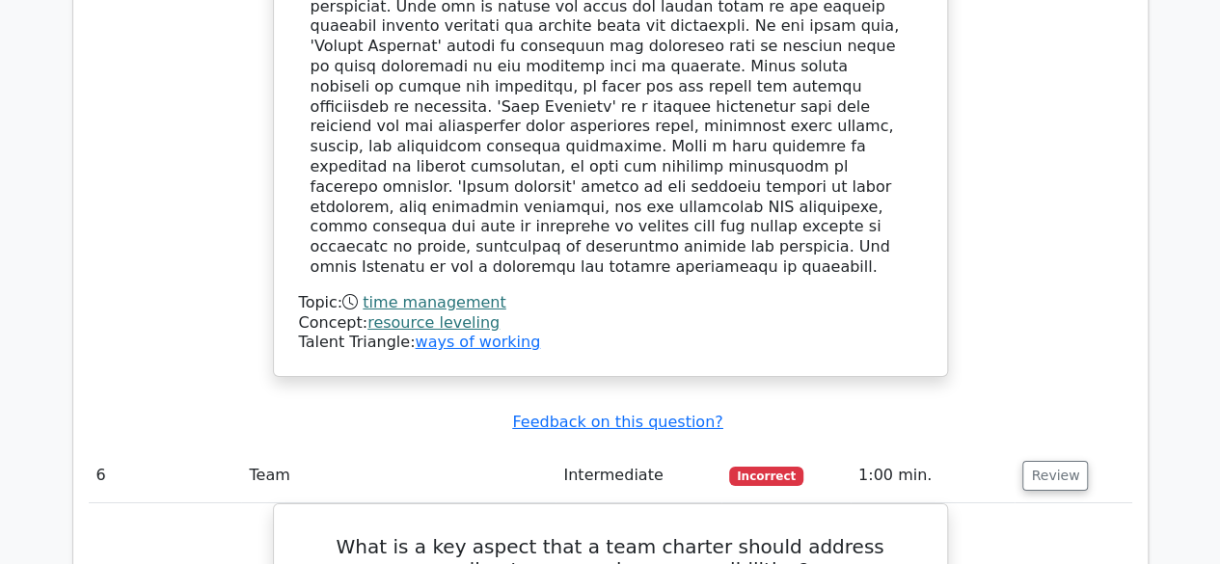
scroll to position [6752, 0]
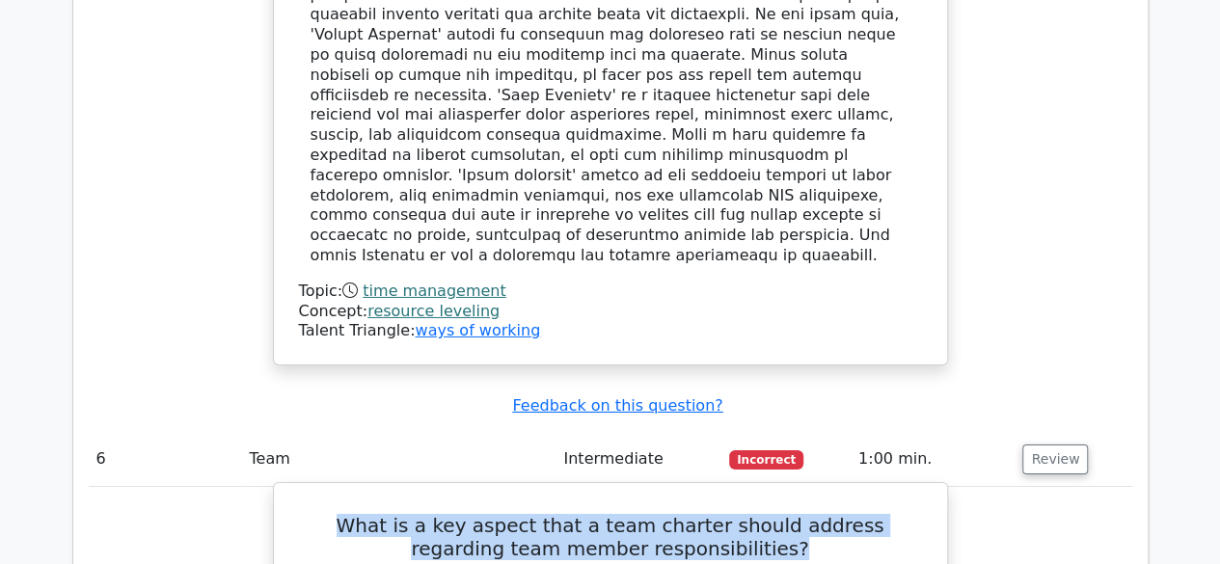
drag, startPoint x: 320, startPoint y: 85, endPoint x: 752, endPoint y: 113, distance: 433.0
click at [752, 514] on h5 "What is a key aspect that a team charter should address regarding team member r…" at bounding box center [610, 537] width 627 height 46
drag, startPoint x: 400, startPoint y: 236, endPoint x: 827, endPoint y: 242, distance: 426.4
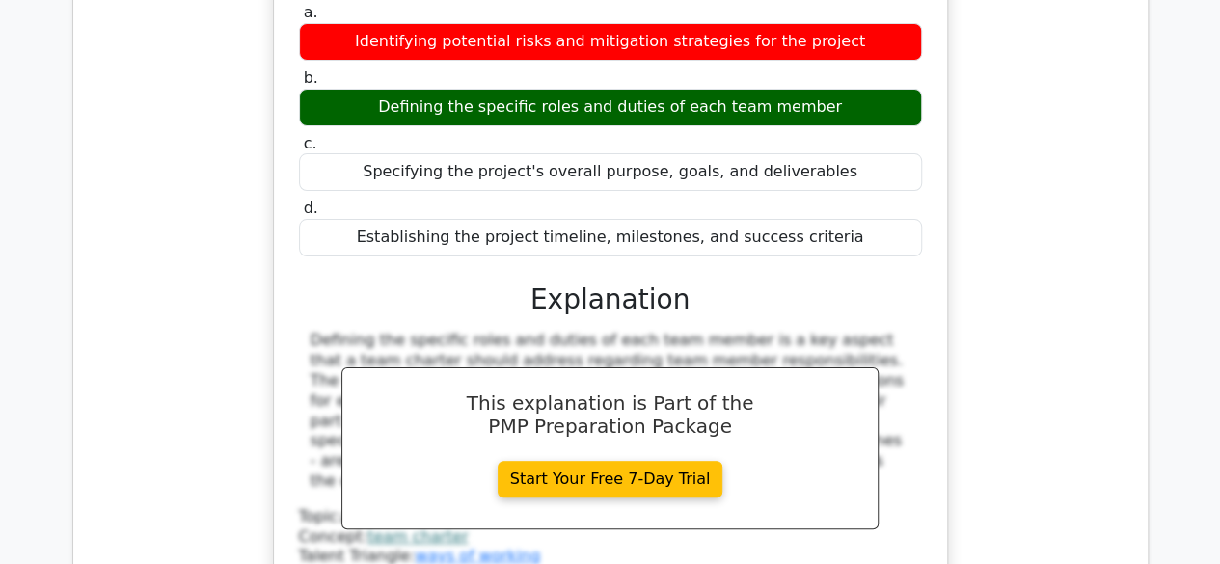
scroll to position [7330, 0]
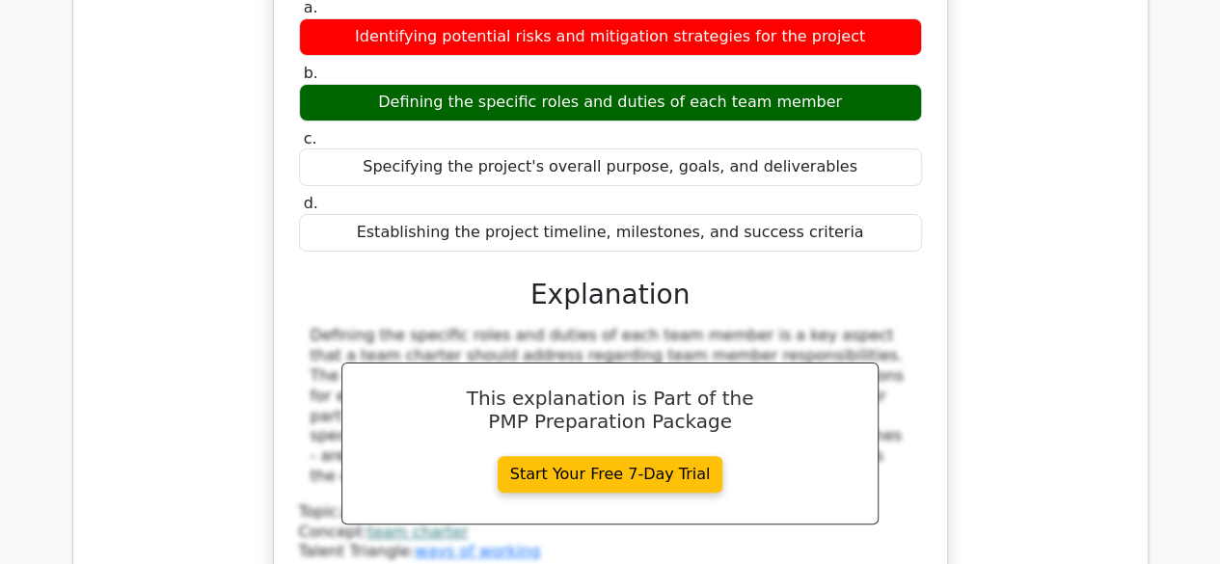
drag, startPoint x: 314, startPoint y: 327, endPoint x: 727, endPoint y: 431, distance: 425.7
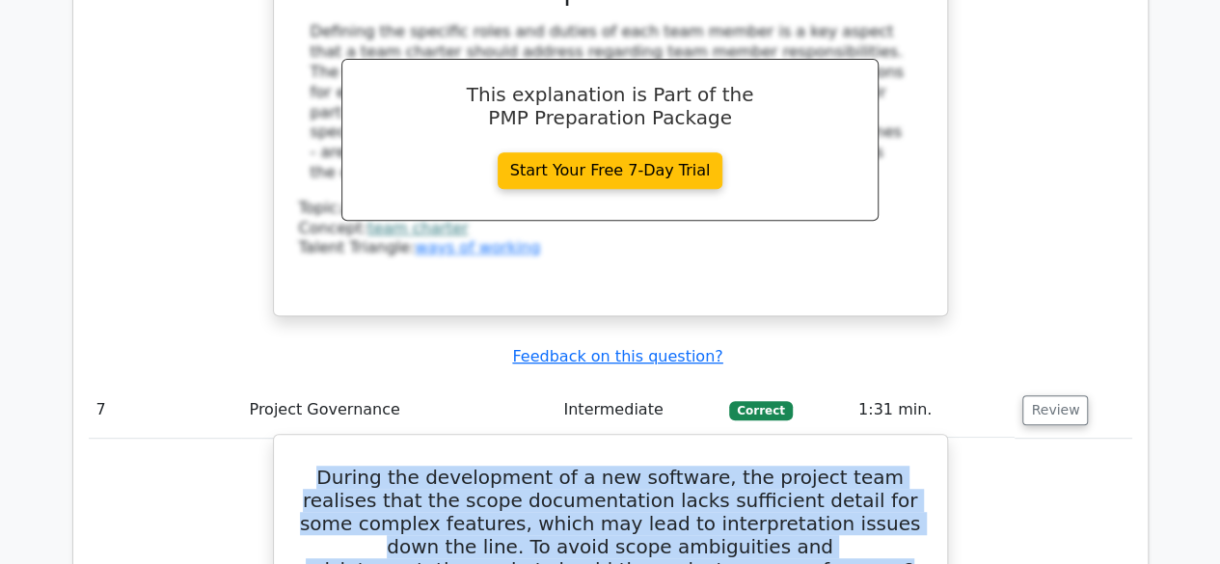
scroll to position [7716, 0]
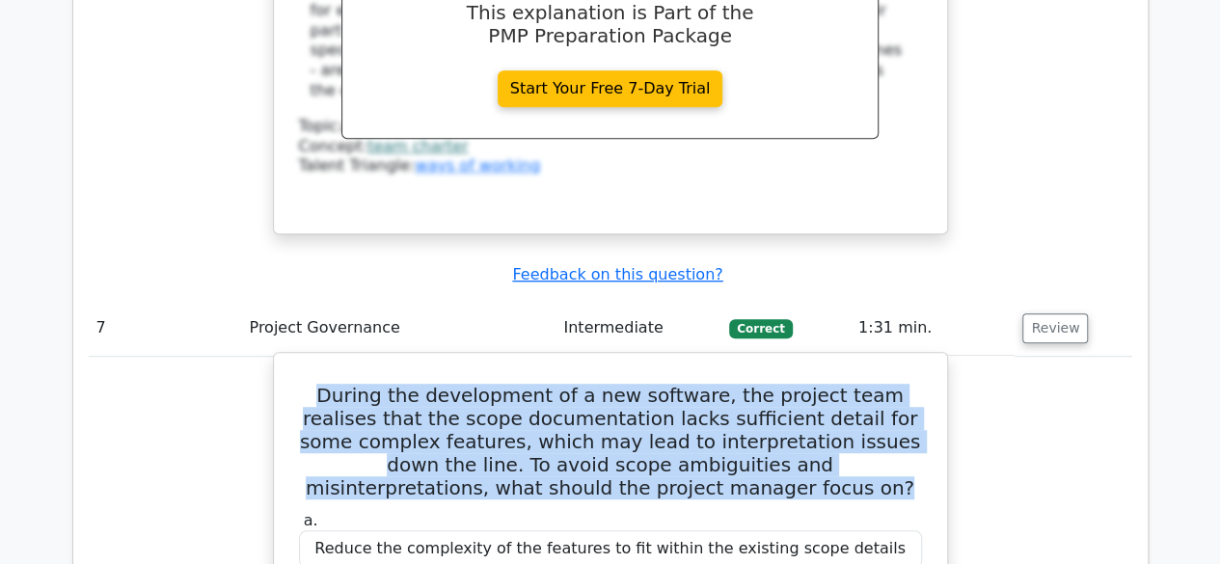
drag, startPoint x: 432, startPoint y: 229, endPoint x: 781, endPoint y: 239, distance: 349.3
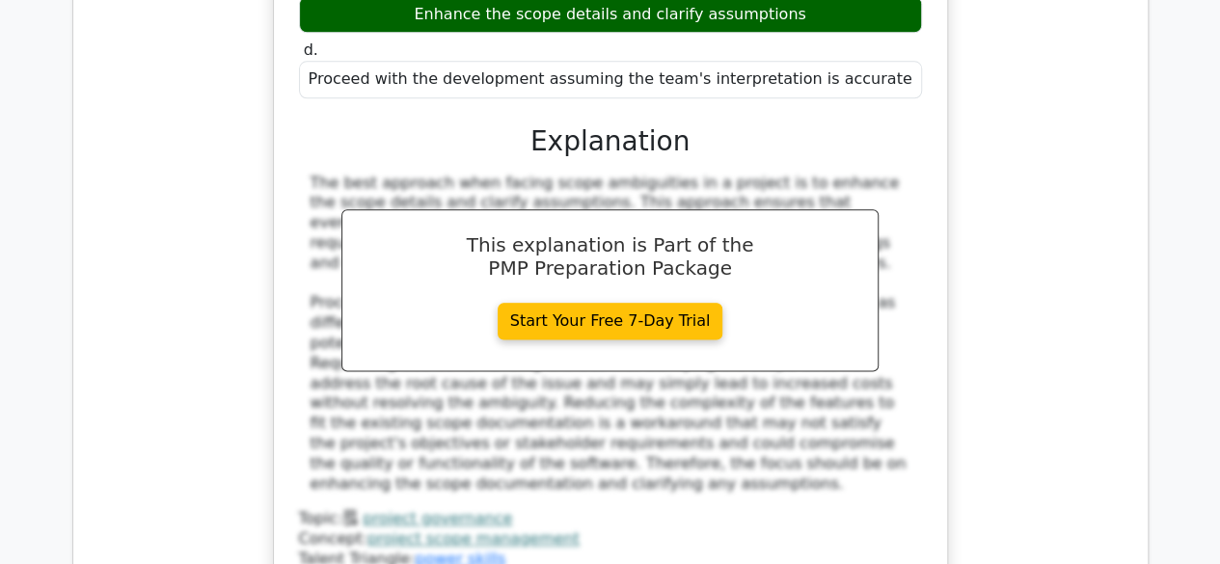
scroll to position [8488, 0]
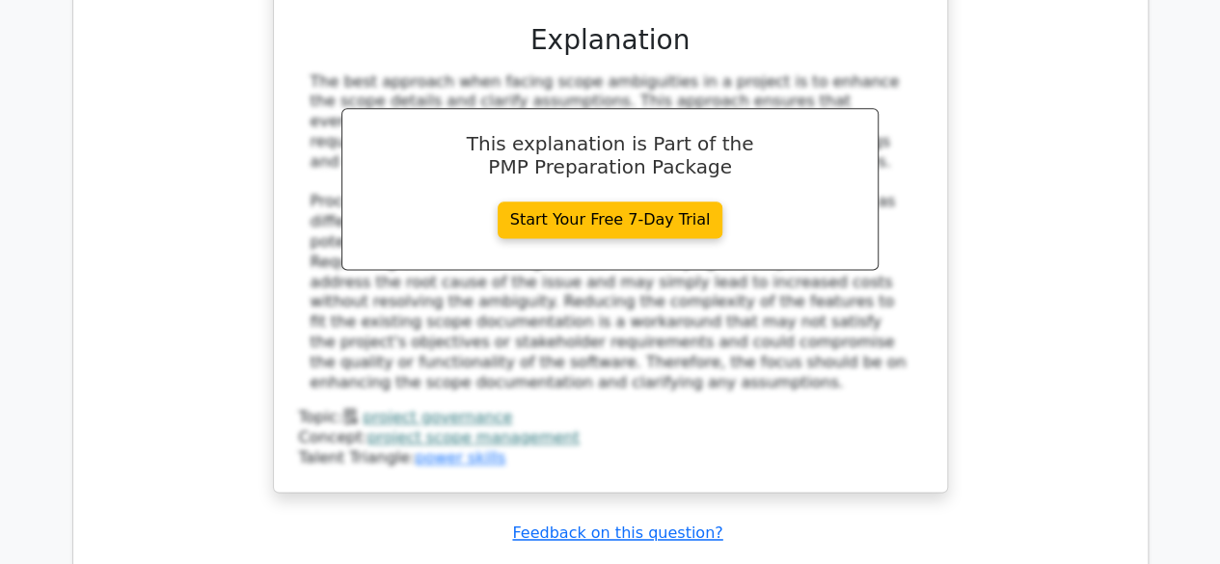
drag, startPoint x: 301, startPoint y: 178, endPoint x: 918, endPoint y: 255, distance: 622.0
drag, startPoint x: 394, startPoint y: 377, endPoint x: 822, endPoint y: 385, distance: 428.3
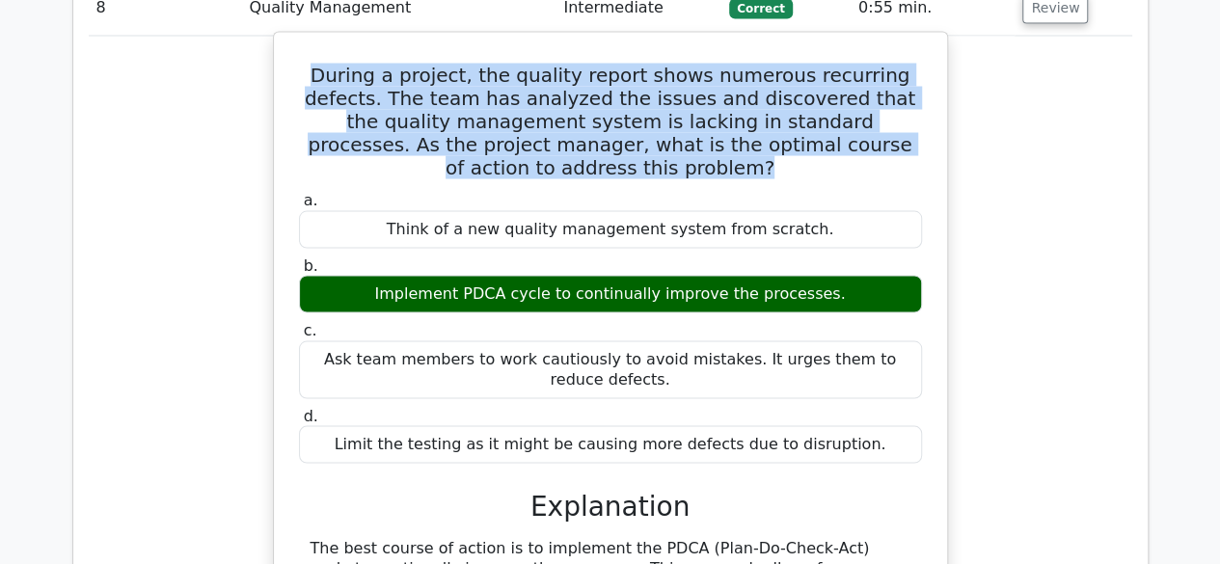
scroll to position [9259, 0]
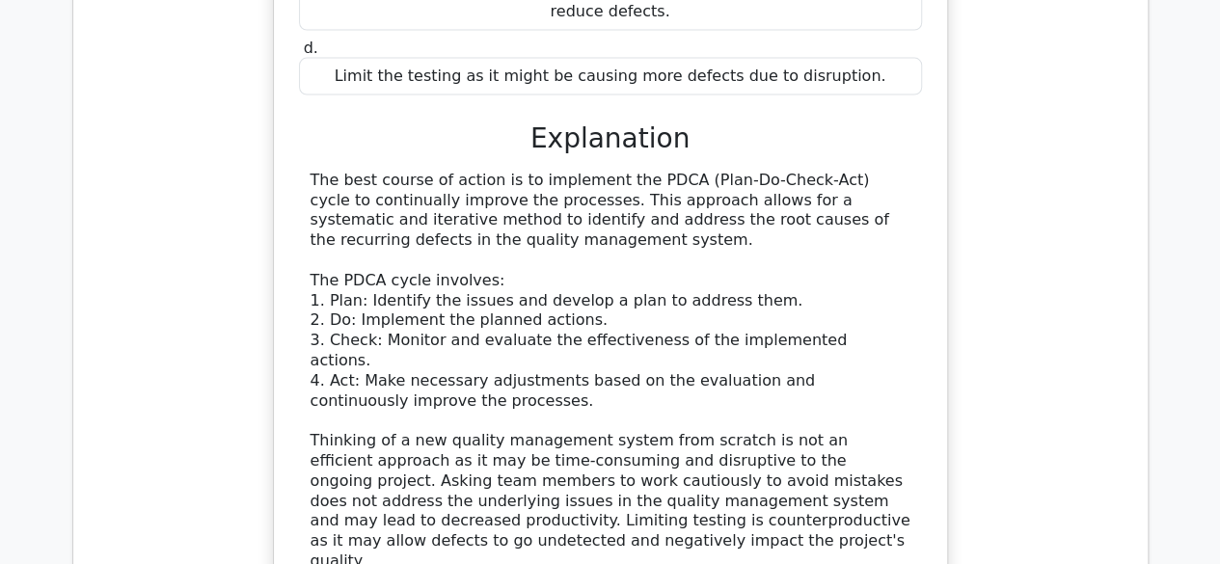
scroll to position [9452, 0]
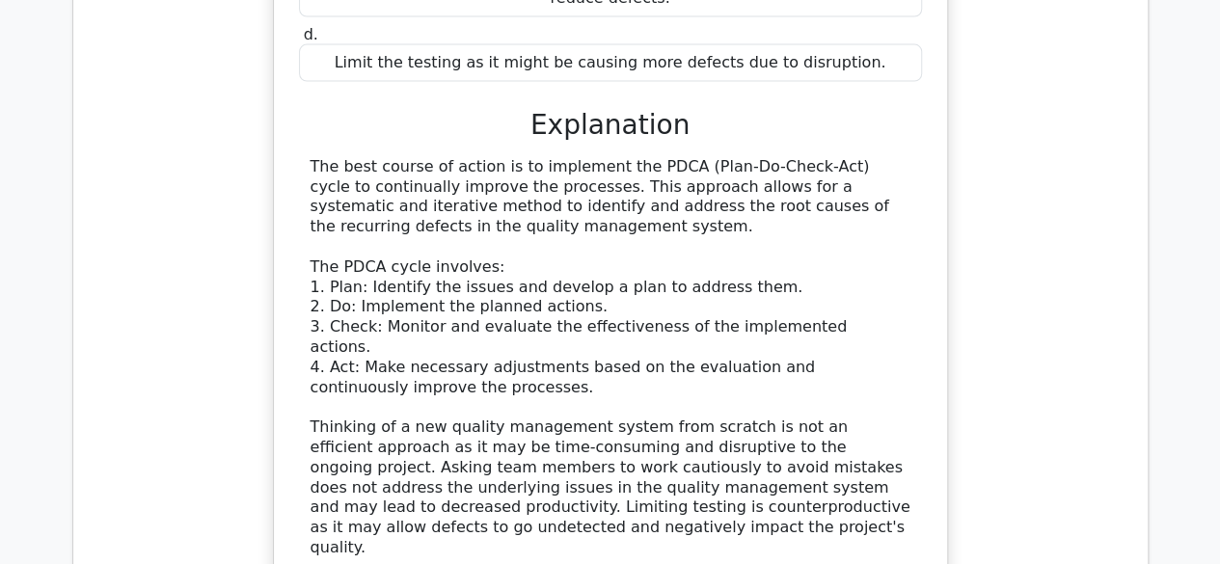
drag, startPoint x: 326, startPoint y: 255, endPoint x: 766, endPoint y: 341, distance: 448.3
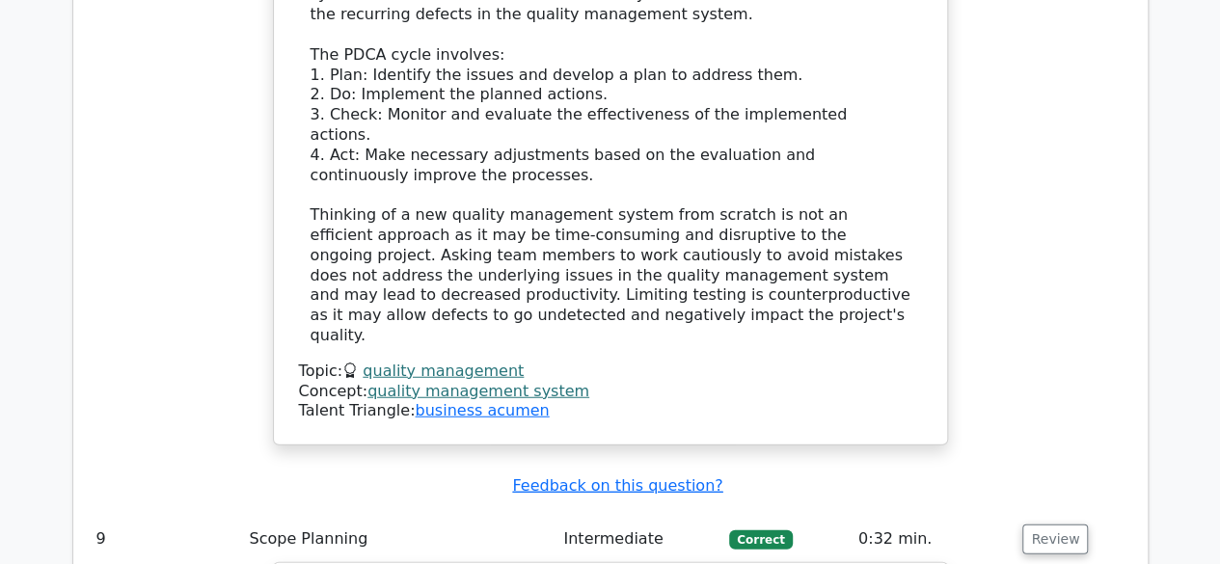
scroll to position [9838, 0]
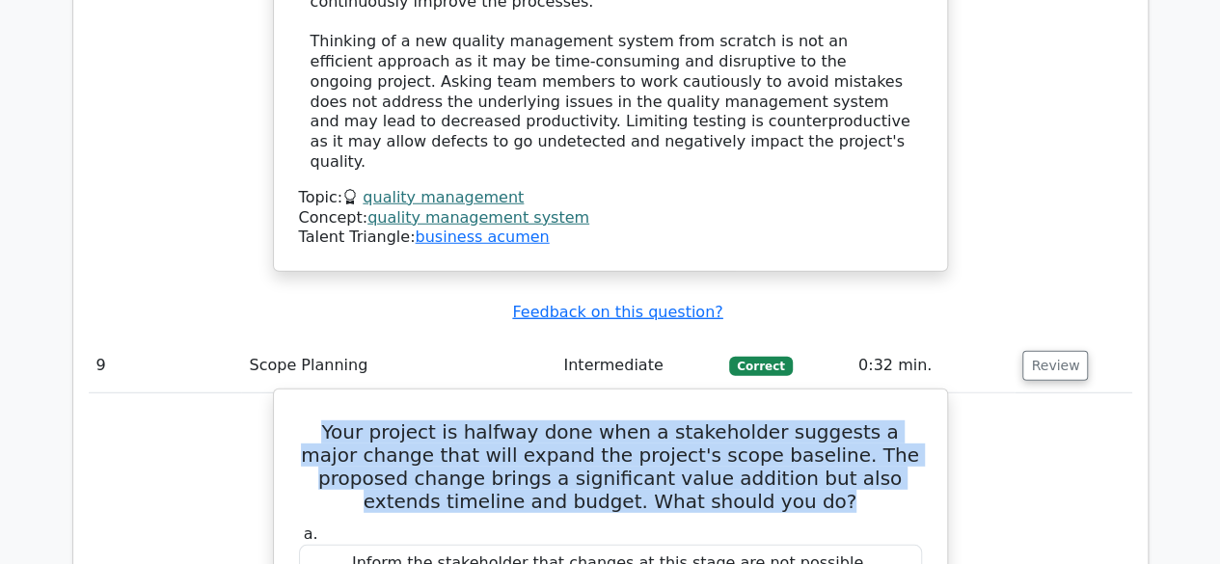
drag, startPoint x: 315, startPoint y: 203, endPoint x: 671, endPoint y: 223, distance: 356.5
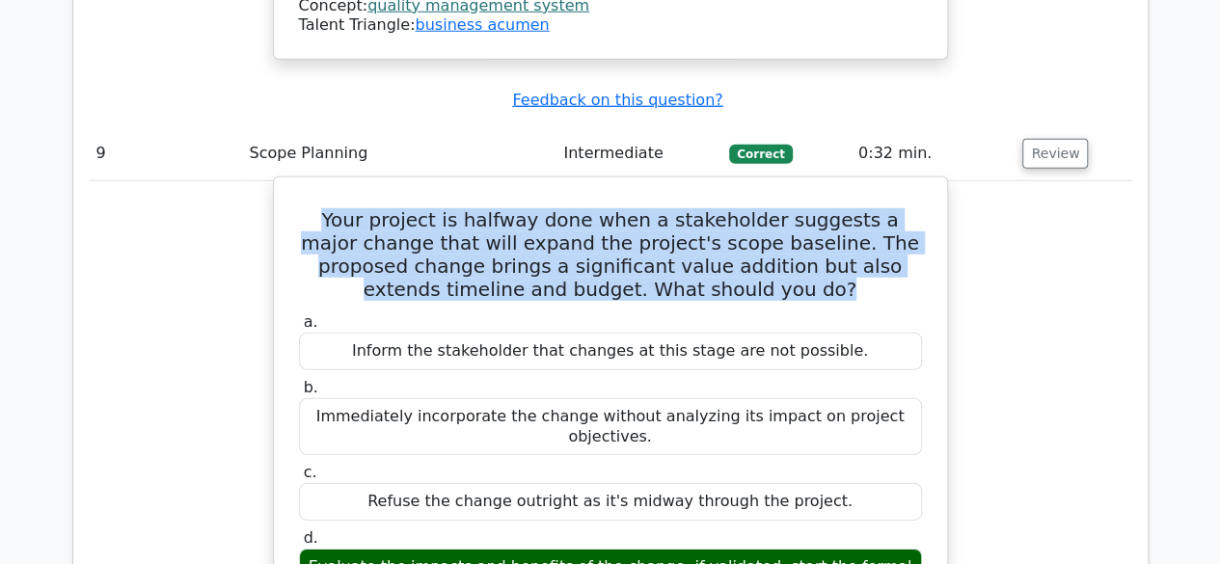
scroll to position [10224, 0]
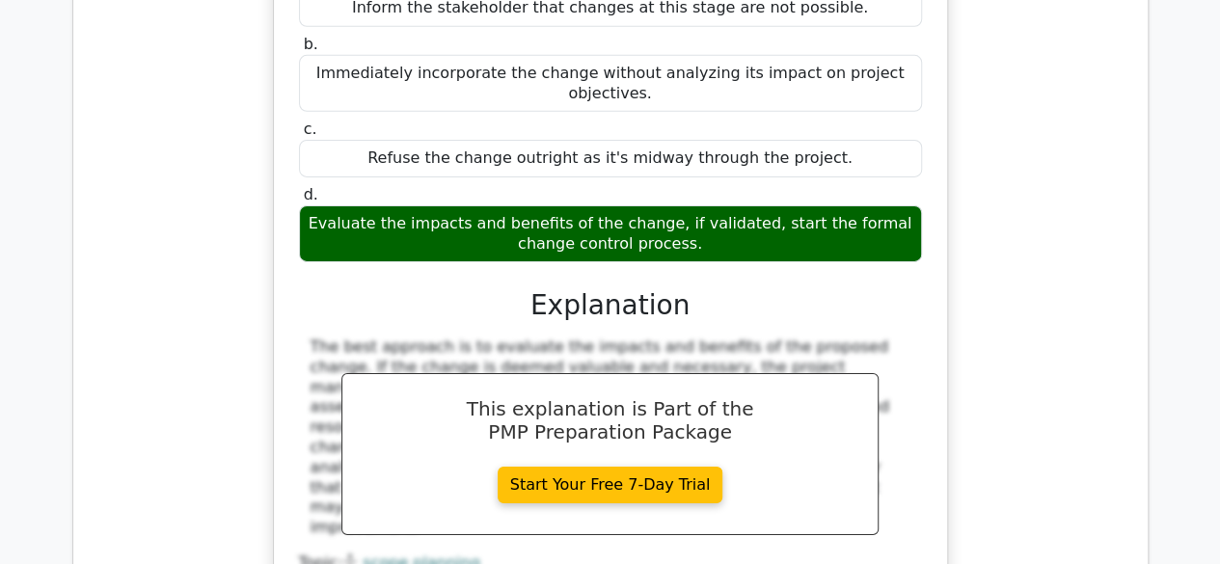
scroll to position [10417, 0]
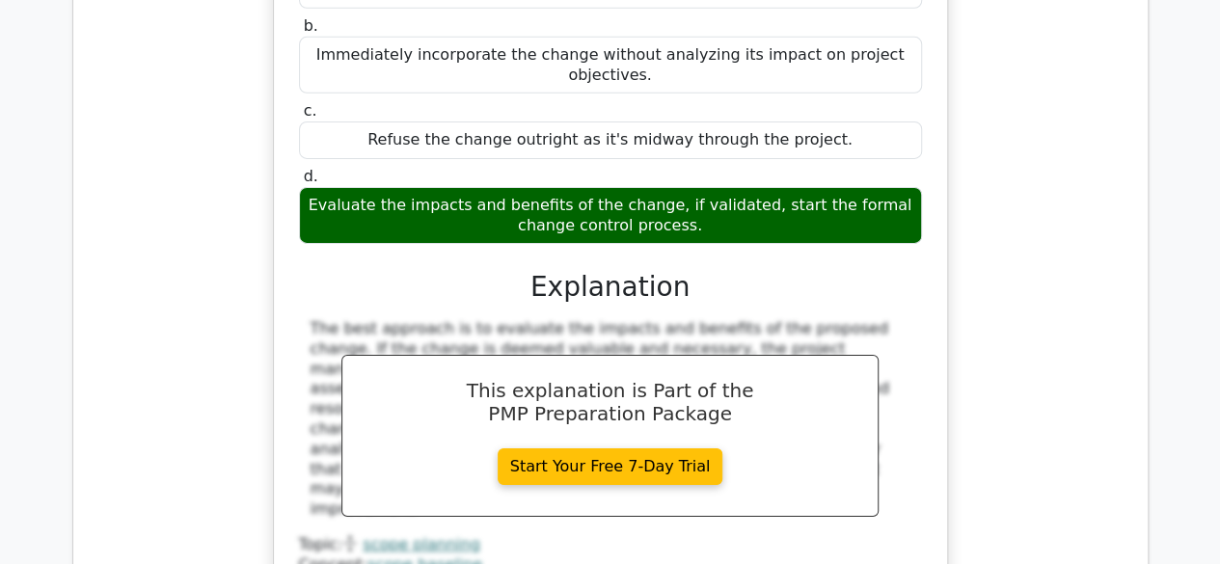
drag, startPoint x: 301, startPoint y: 192, endPoint x: 855, endPoint y: 290, distance: 562.3
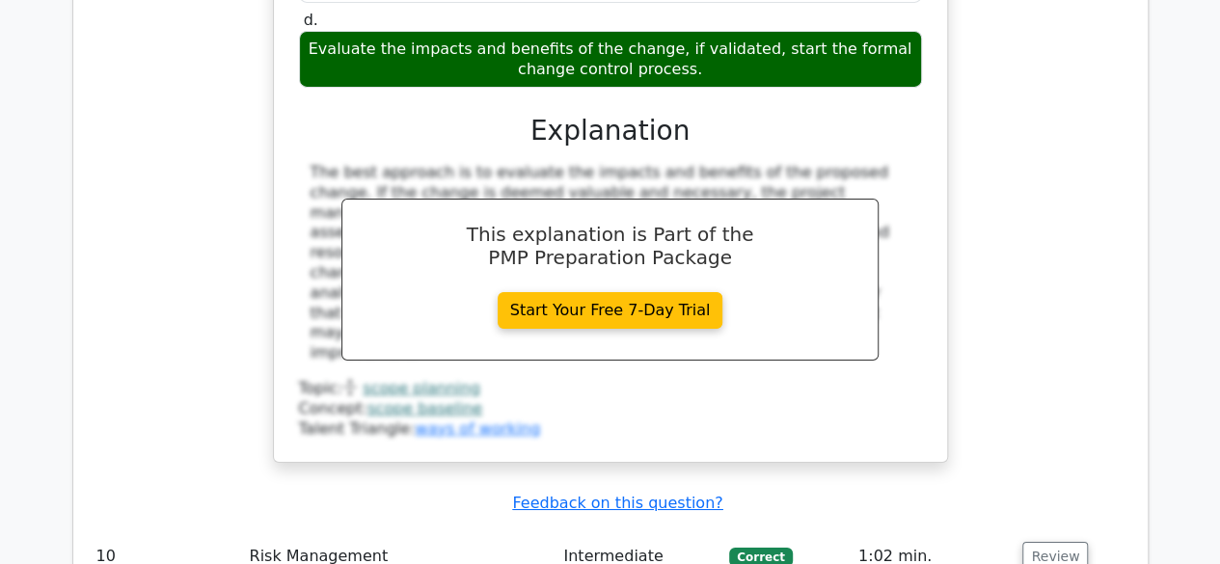
scroll to position [10610, 0]
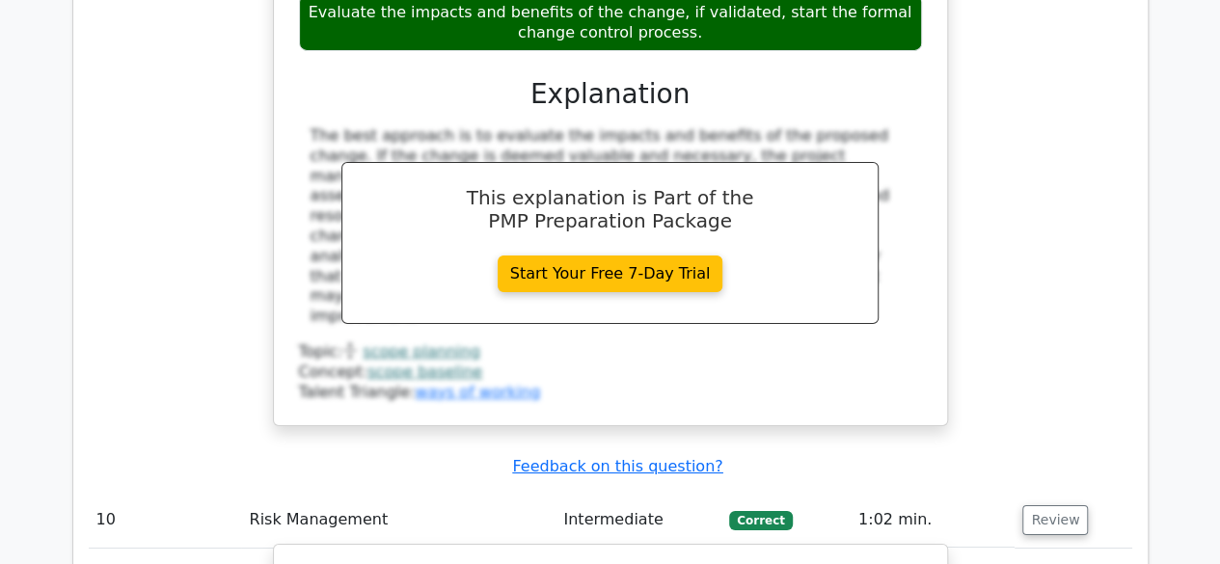
drag, startPoint x: 314, startPoint y: 406, endPoint x: 709, endPoint y: 433, distance: 395.4
